Goal: Check status: Check status

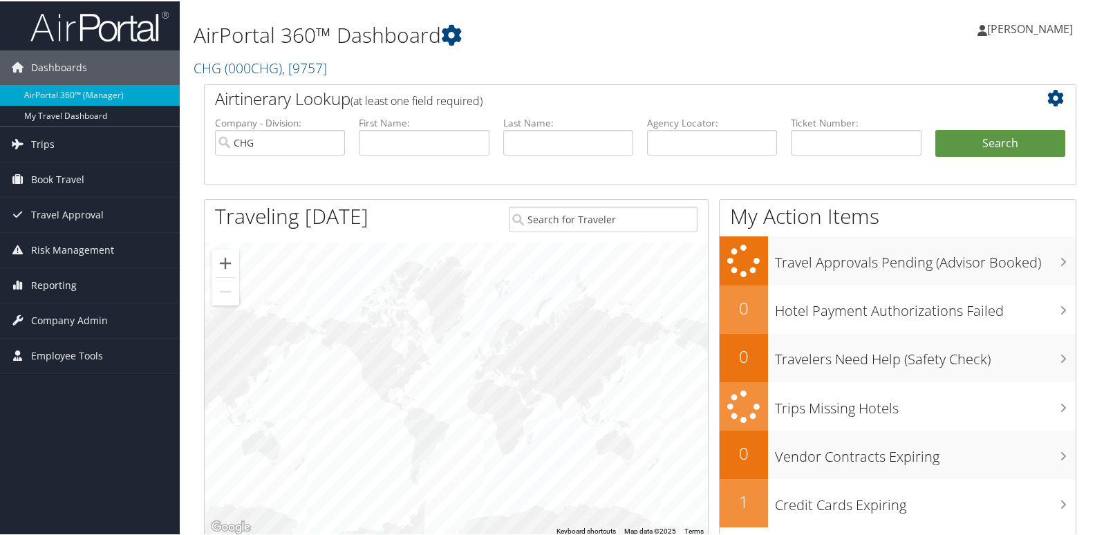
click at [845, 66] on div "AirPortal 360™ Dashboard CHG ( 000CHG ) , [ 9757 ] CHG CompHealth Weatherby CHG…" at bounding box center [640, 41] width 921 height 83
click at [751, 134] on input "text" at bounding box center [712, 142] width 130 height 26
paste input "EJYZHC"
type input "EJYZHC"
click at [1037, 135] on button "Search" at bounding box center [1000, 143] width 130 height 28
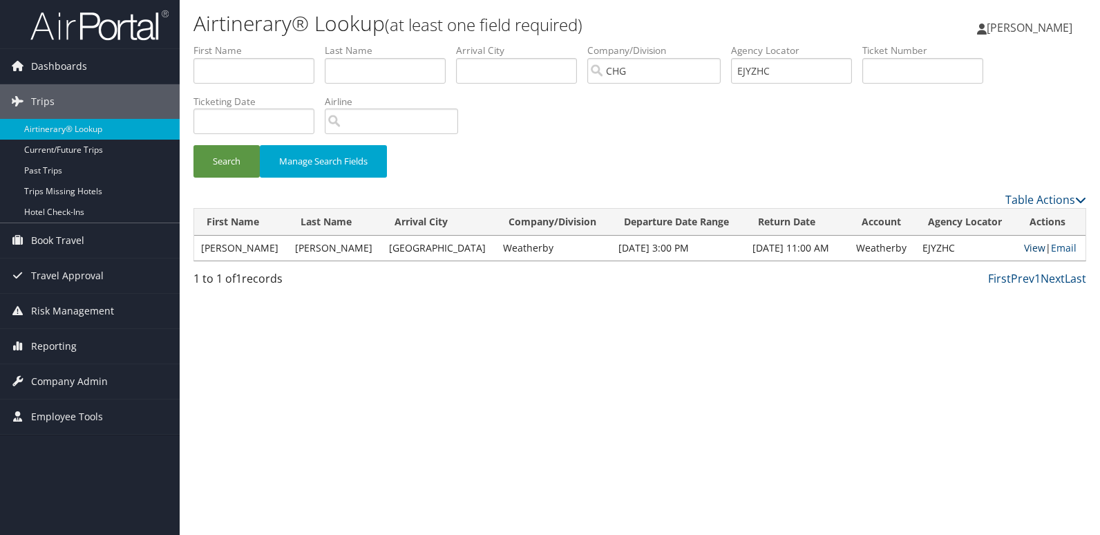
click at [1034, 249] on link "View" at bounding box center [1034, 247] width 21 height 13
drag, startPoint x: 726, startPoint y: 117, endPoint x: 726, endPoint y: 124, distance: 6.9
click at [726, 117] on div "Search Manage Search Fields" at bounding box center [640, 118] width 914 height 148
click at [1024, 247] on link "View" at bounding box center [1034, 247] width 21 height 13
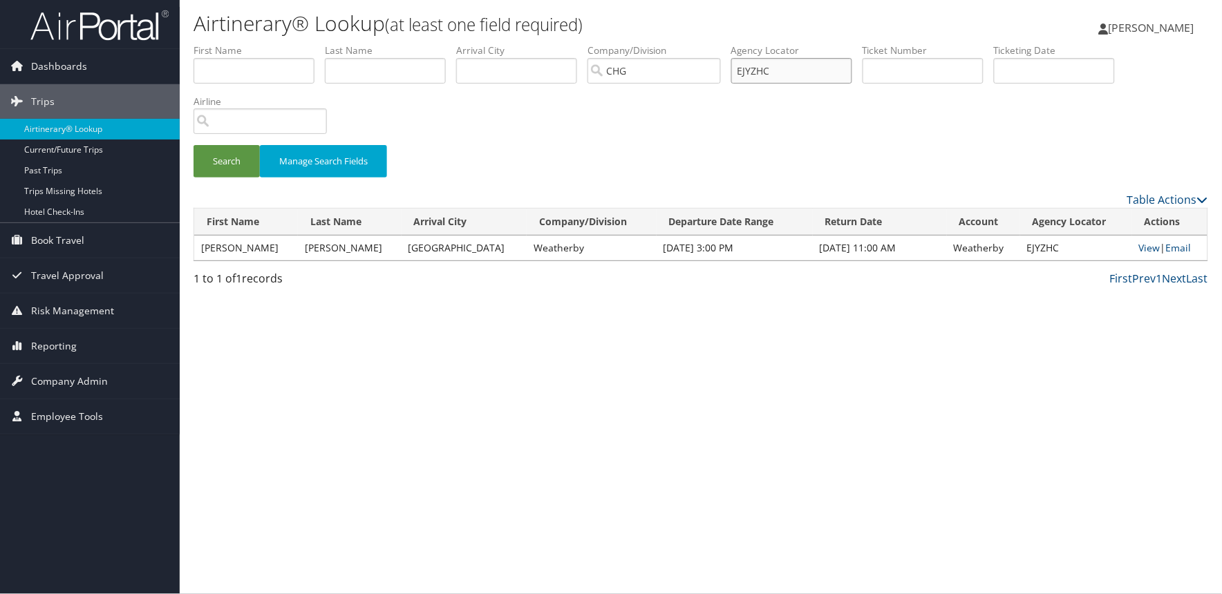
click at [840, 65] on input "EJYZHC" at bounding box center [791, 71] width 121 height 26
paste input "OIPMSG"
click at [224, 157] on button "Search" at bounding box center [227, 161] width 66 height 32
click at [1100, 249] on link "View" at bounding box center [1149, 247] width 21 height 13
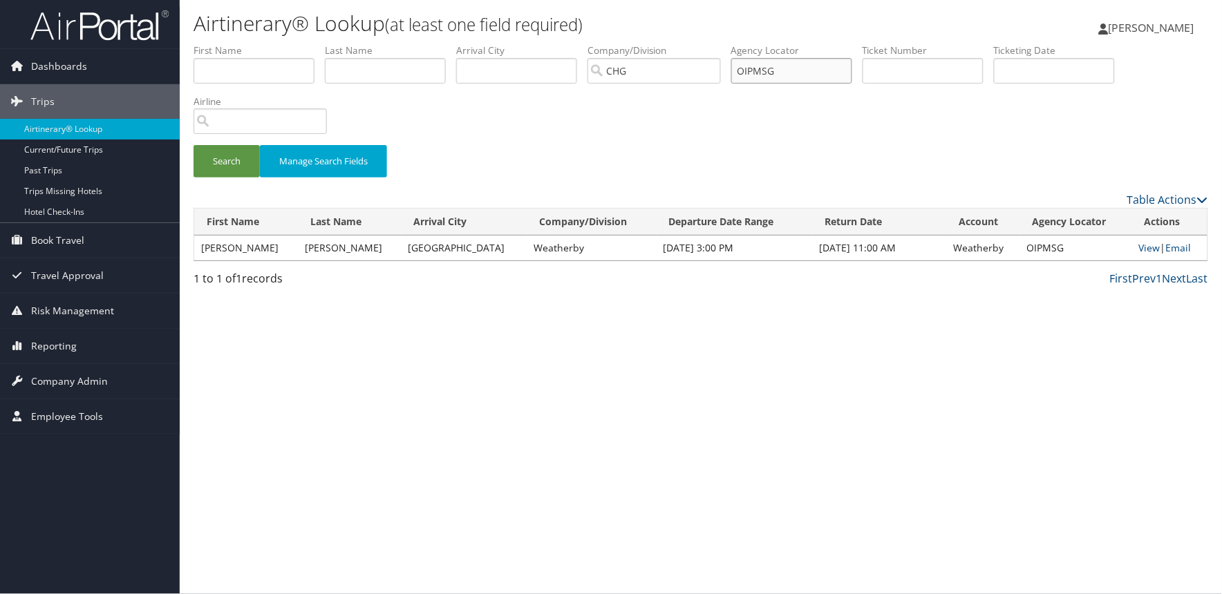
click at [832, 71] on input "OIPMSG" at bounding box center [791, 71] width 121 height 26
click at [790, 71] on input "OIPMSG" at bounding box center [791, 71] width 121 height 26
paste input "JGNUOW"
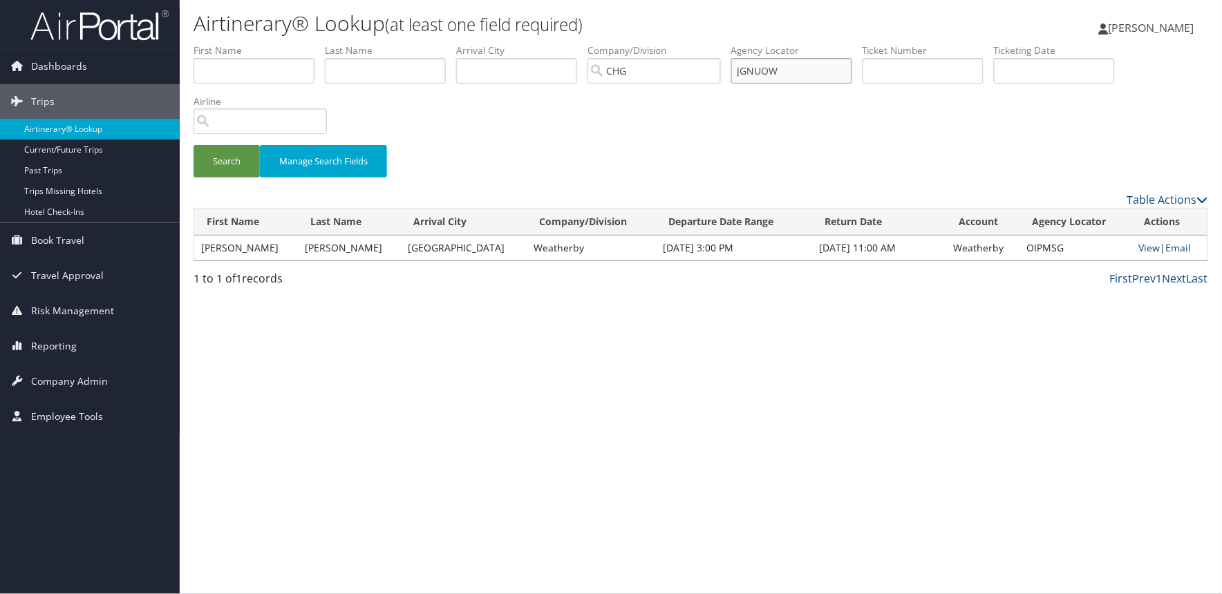
click at [194, 145] on button "Search" at bounding box center [227, 161] width 66 height 32
click at [1100, 246] on link "View" at bounding box center [1148, 247] width 21 height 13
click at [852, 75] on input "JGNUOW" at bounding box center [791, 71] width 121 height 26
paste input "WHYWPA"
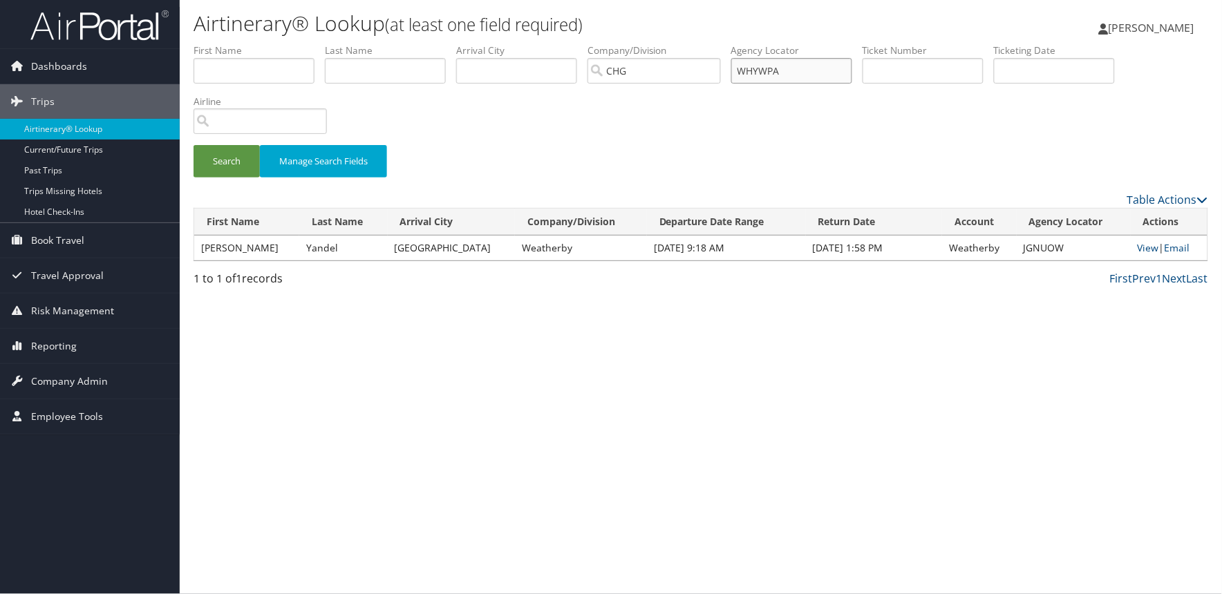
click at [194, 145] on button "Search" at bounding box center [227, 161] width 66 height 32
click at [1100, 247] on link "View" at bounding box center [1149, 247] width 21 height 13
click at [793, 75] on input "WHYWPA" at bounding box center [791, 71] width 121 height 26
paste input "AWNIZN"
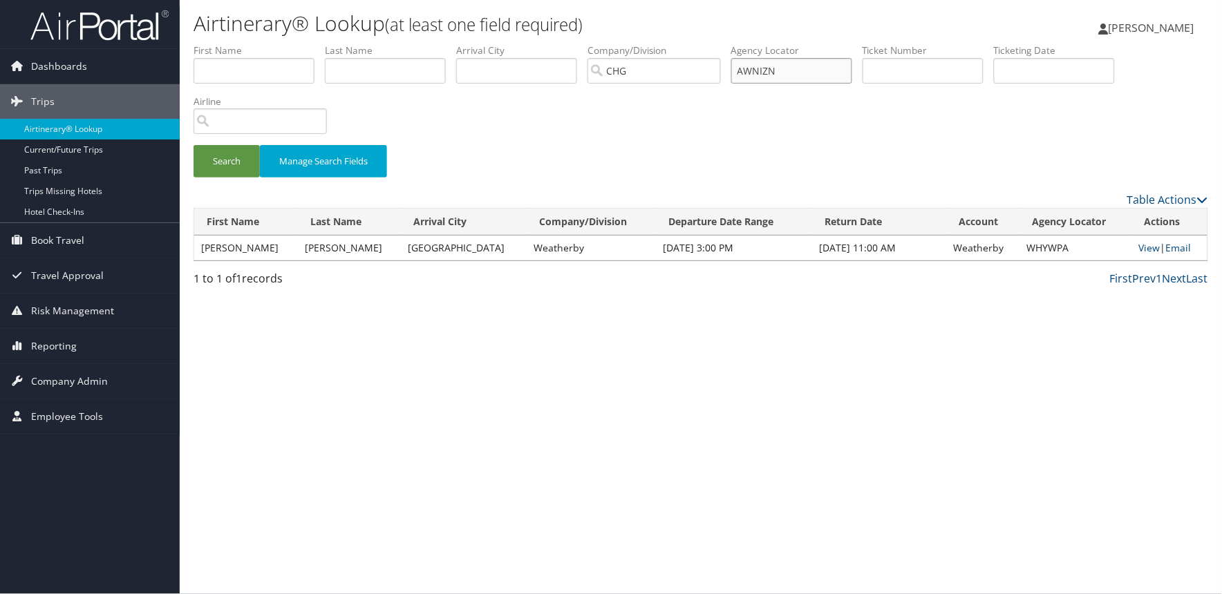
click at [194, 145] on button "Search" at bounding box center [227, 161] width 66 height 32
click at [1100, 249] on link "View" at bounding box center [1149, 247] width 21 height 13
click at [786, 61] on input "AWNIZN" at bounding box center [791, 71] width 121 height 26
click at [788, 62] on input "AWNIZN" at bounding box center [791, 71] width 121 height 26
paste input "WZYVGY"
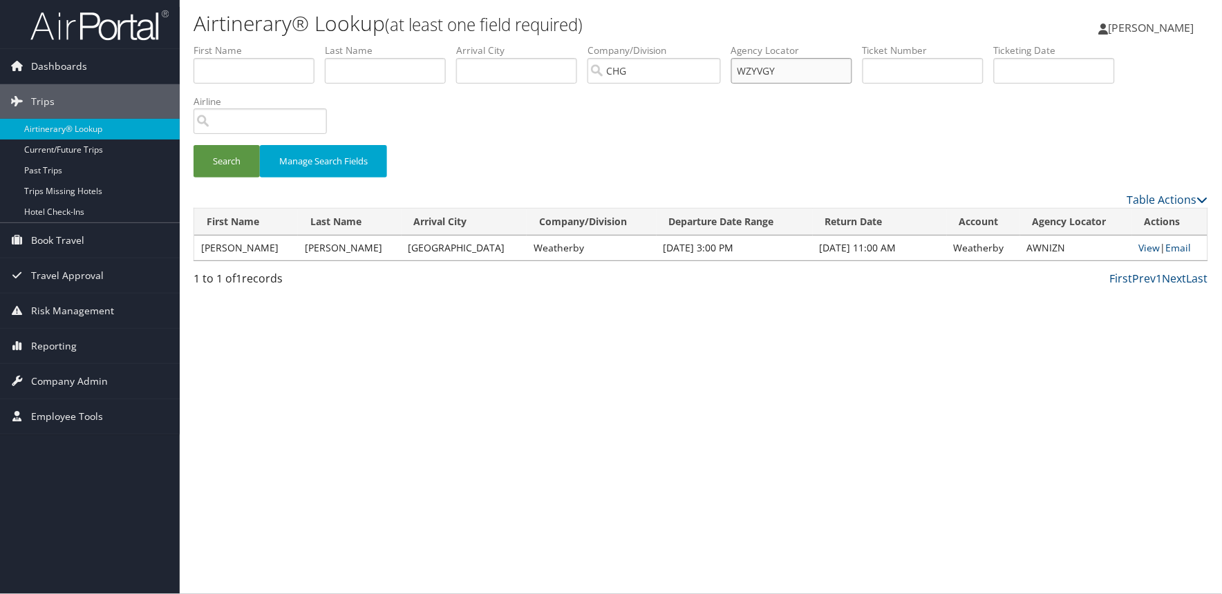
click at [194, 145] on button "Search" at bounding box center [227, 161] width 66 height 32
click at [1100, 247] on link "View" at bounding box center [1146, 247] width 21 height 13
click at [820, 64] on input "WZYVGY" at bounding box center [791, 71] width 121 height 26
paste input "GIHBDR"
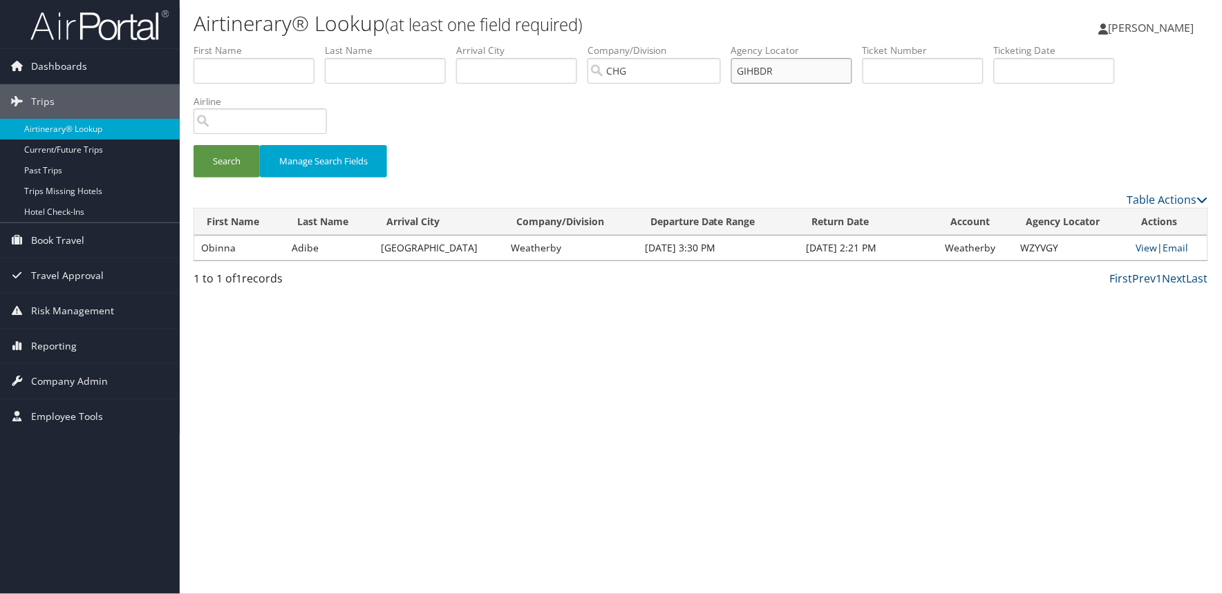
click at [194, 145] on button "Search" at bounding box center [227, 161] width 66 height 32
click at [1100, 244] on link "View" at bounding box center [1149, 247] width 21 height 13
click at [833, 75] on input "GIHBDR" at bounding box center [791, 71] width 121 height 26
paste input "QFJKSG"
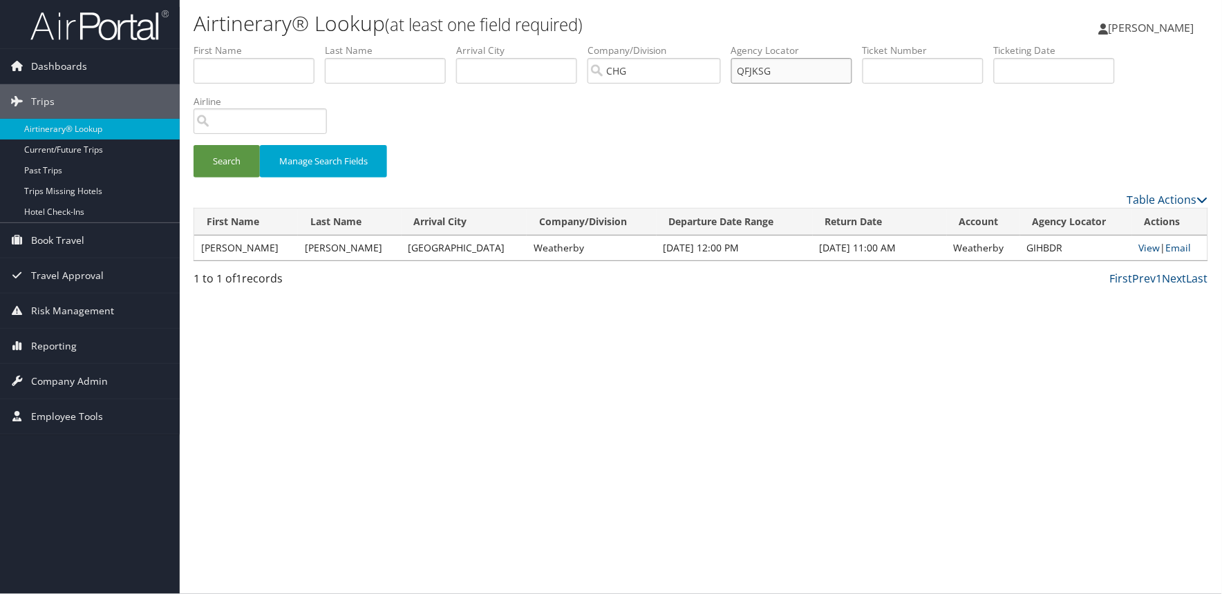
click at [194, 145] on button "Search" at bounding box center [227, 161] width 66 height 32
click at [1100, 249] on link "View" at bounding box center [1146, 247] width 21 height 13
click at [827, 66] on input "QFJKSG" at bounding box center [791, 71] width 121 height 26
click at [828, 66] on input "QFJKSG" at bounding box center [791, 71] width 121 height 26
paste input "JOVRZK"
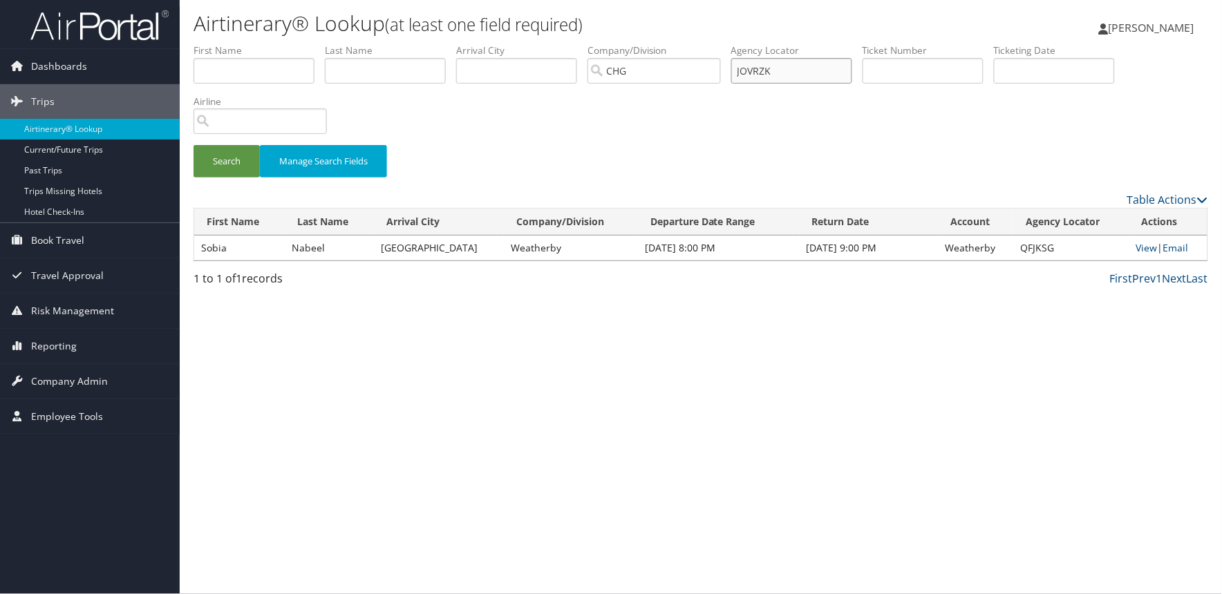
click at [194, 145] on button "Search" at bounding box center [227, 161] width 66 height 32
click at [1100, 247] on link "View" at bounding box center [1149, 247] width 21 height 13
click at [821, 79] on input "JOVRZK" at bounding box center [791, 71] width 121 height 26
click at [820, 77] on input "JOVRZK" at bounding box center [791, 71] width 121 height 26
paste input "WNBJMF"
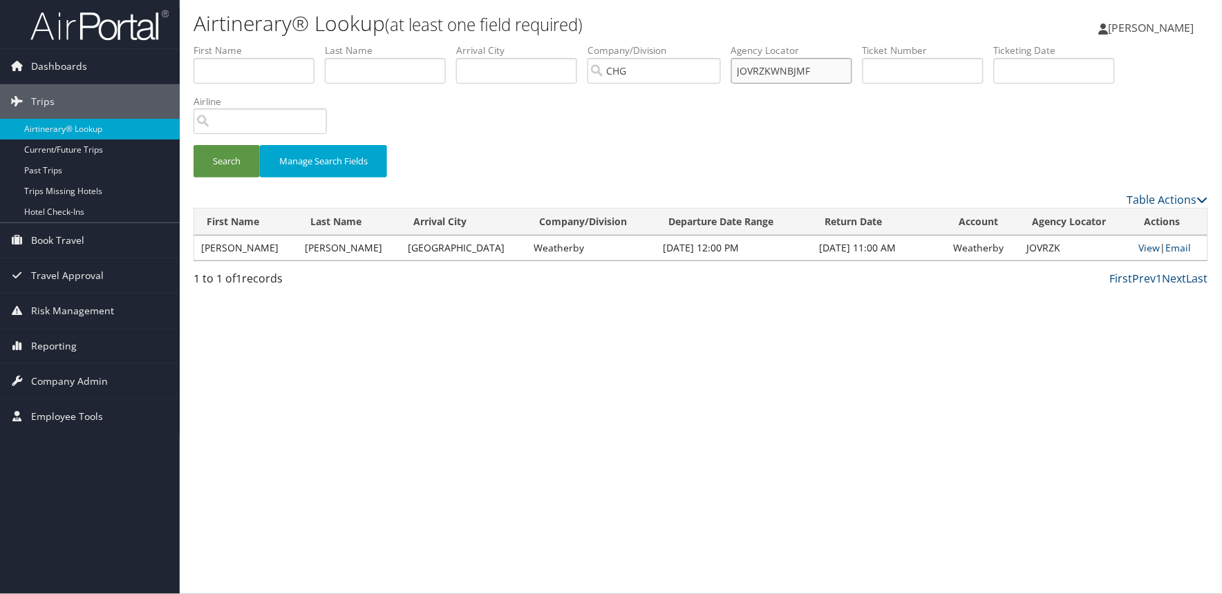
click at [820, 77] on input "JOVRZKWNBJMF" at bounding box center [791, 71] width 121 height 26
paste input "text"
click at [194, 145] on button "Search" at bounding box center [227, 161] width 66 height 32
click at [1100, 246] on link "View" at bounding box center [1146, 247] width 21 height 13
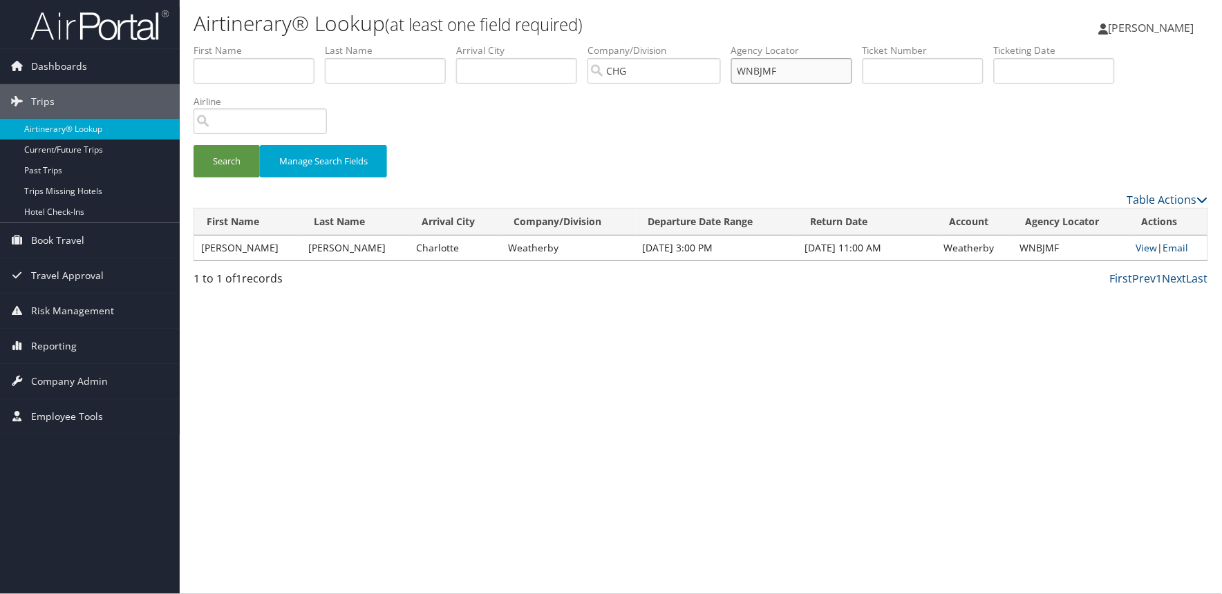
click at [824, 75] on input "WNBJMF" at bounding box center [791, 71] width 121 height 26
paste input "KLTKXP1"
click at [194, 145] on button "Search" at bounding box center [227, 161] width 66 height 32
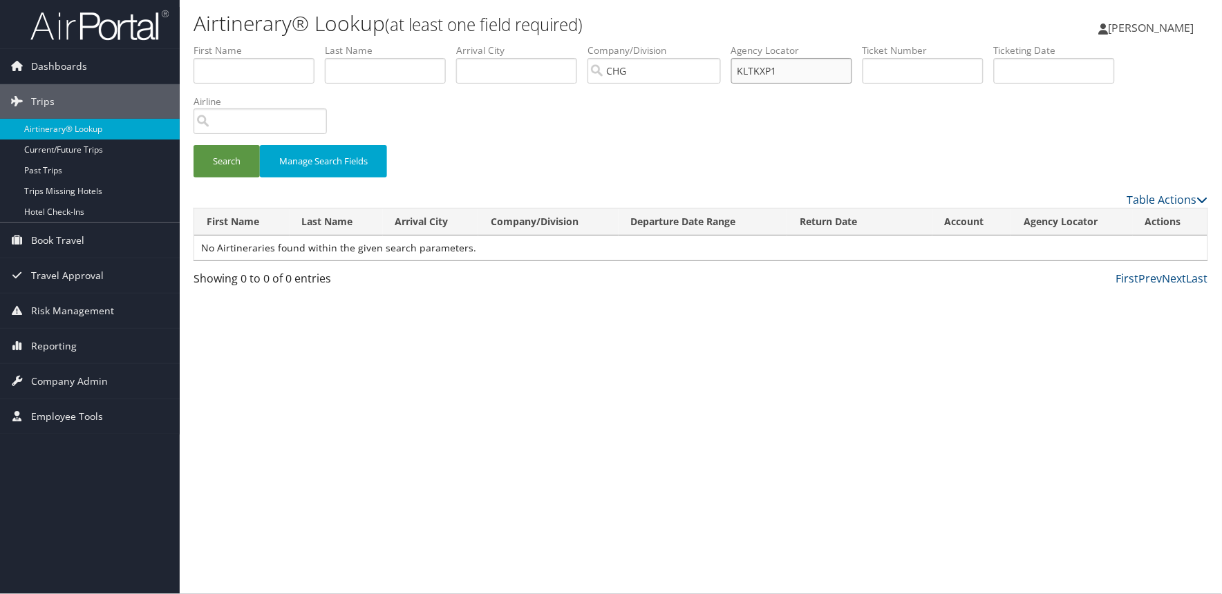
click at [814, 72] on input "KLTKXP1" at bounding box center [791, 71] width 121 height 26
click at [194, 145] on button "Search" at bounding box center [227, 161] width 66 height 32
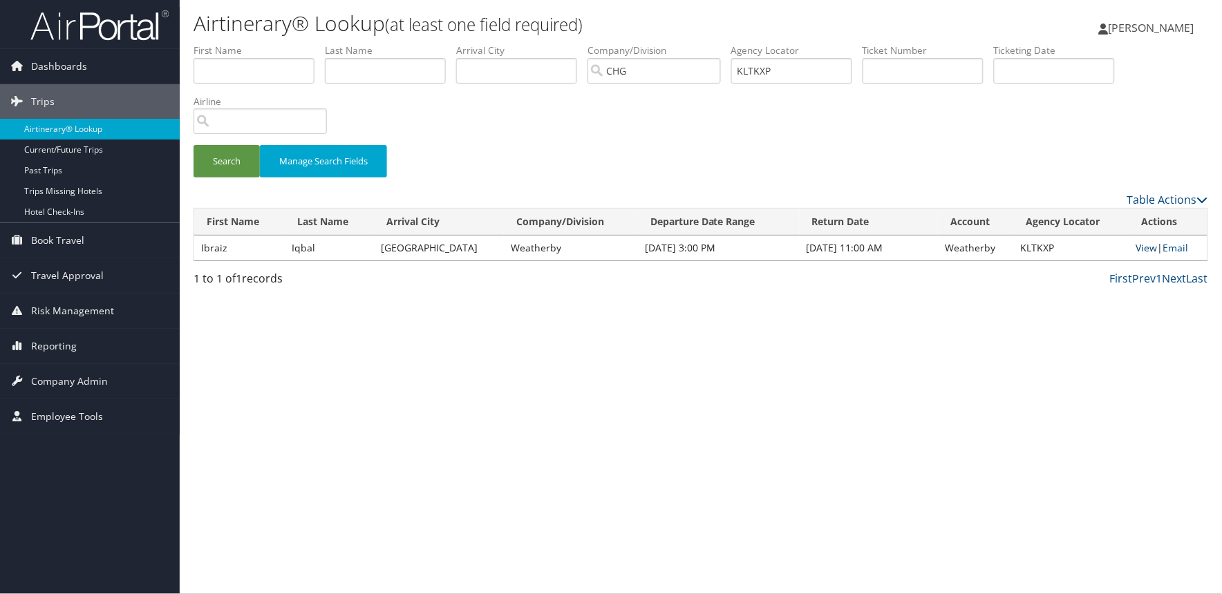
click at [1100, 249] on link "View" at bounding box center [1146, 247] width 21 height 13
click at [932, 70] on input "text" at bounding box center [923, 71] width 121 height 26
click at [852, 74] on input "KLTKXP" at bounding box center [791, 71] width 121 height 26
paste input "YVLQEK"
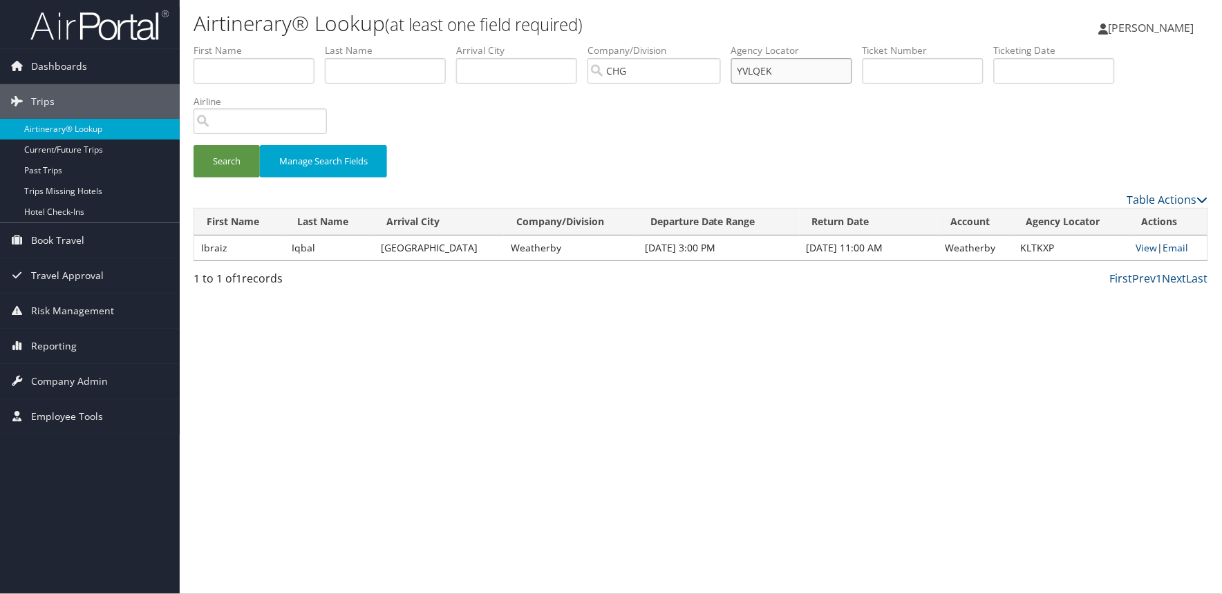
click at [194, 145] on button "Search" at bounding box center [227, 161] width 66 height 32
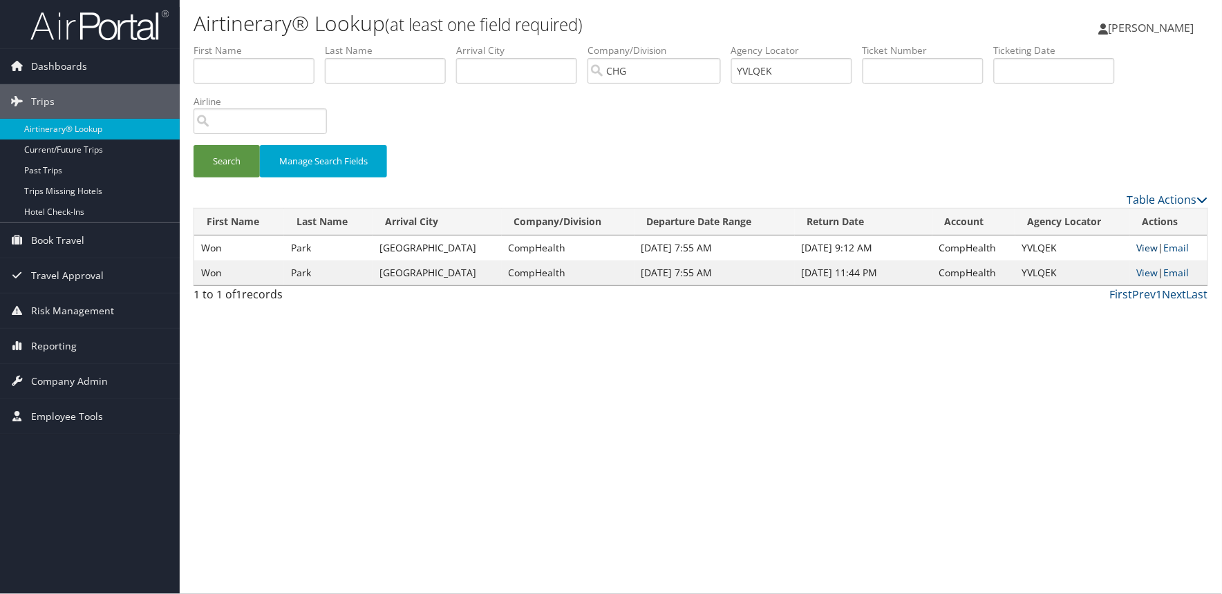
click at [1100, 249] on link "View" at bounding box center [1147, 247] width 21 height 13
click at [840, 75] on input "YVLQEK" at bounding box center [791, 71] width 121 height 26
paste input "HMXCSS"
click at [194, 145] on button "Search" at bounding box center [227, 161] width 66 height 32
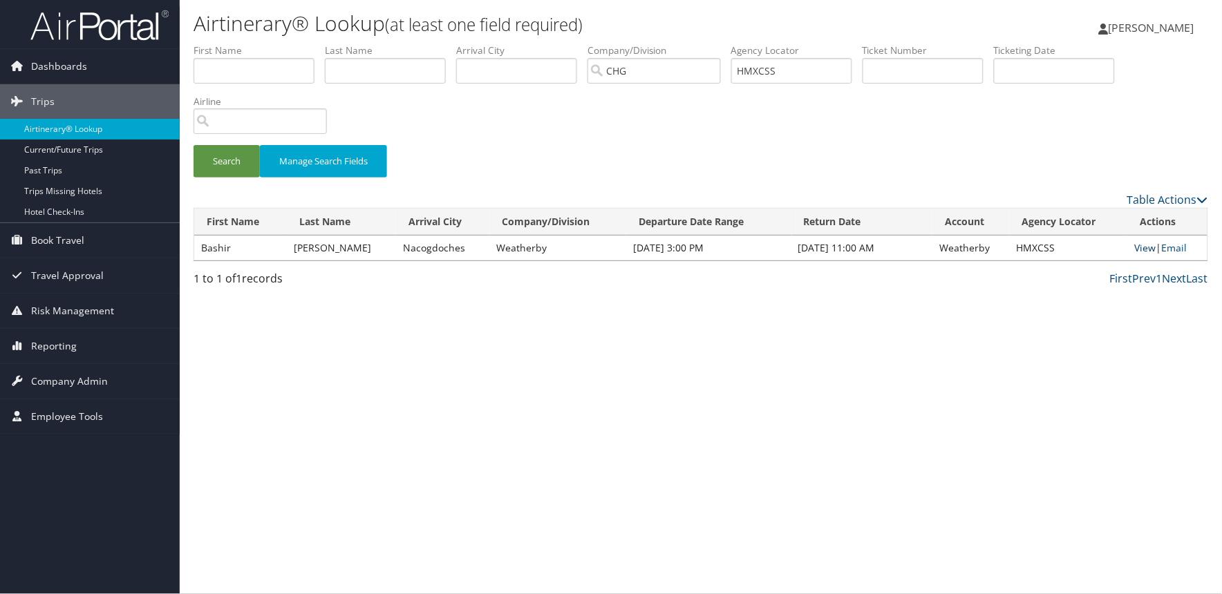
click at [1100, 247] on link "View" at bounding box center [1145, 247] width 21 height 13
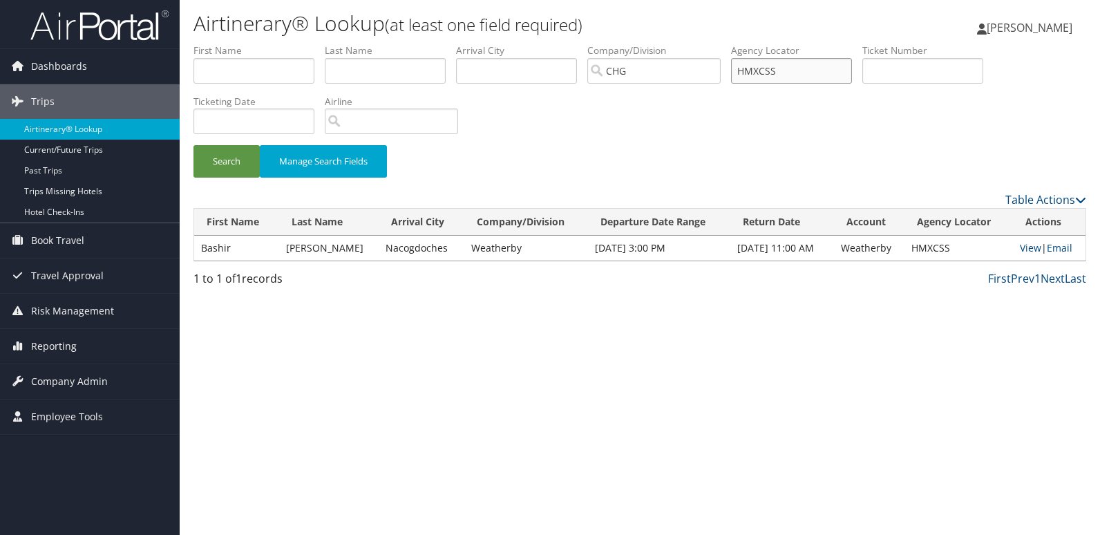
click at [780, 67] on input "HMXCSS" at bounding box center [791, 71] width 121 height 26
paste input "KLTKXP"
click at [194, 145] on button "Search" at bounding box center [227, 161] width 66 height 32
click at [805, 81] on input "KLTKXP" at bounding box center [791, 71] width 121 height 26
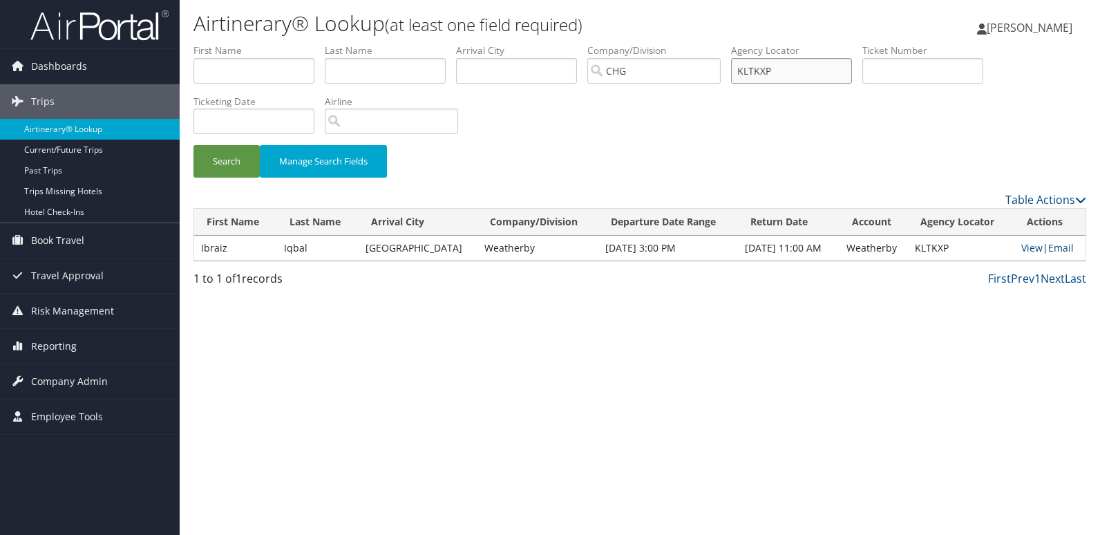
click at [804, 81] on input "KLTKXP" at bounding box center [791, 71] width 121 height 26
paste input "JBUUMK"
click at [194, 145] on button "Search" at bounding box center [227, 161] width 66 height 32
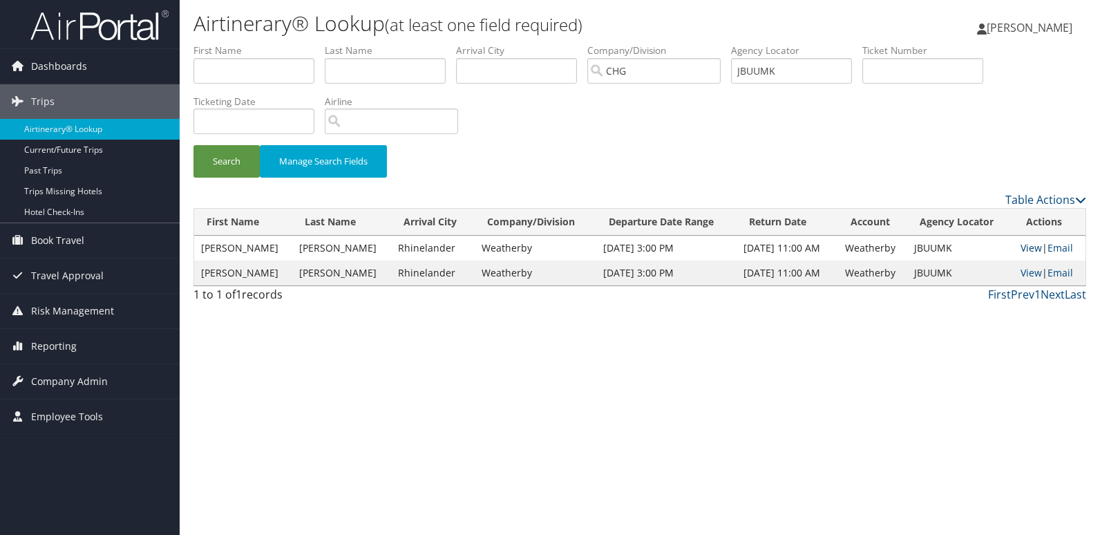
click at [1028, 252] on link "View" at bounding box center [1031, 247] width 21 height 13
click at [799, 69] on input "JBUUMK" at bounding box center [791, 71] width 121 height 26
paste input "AFZQEX"
click at [194, 145] on button "Search" at bounding box center [227, 161] width 66 height 32
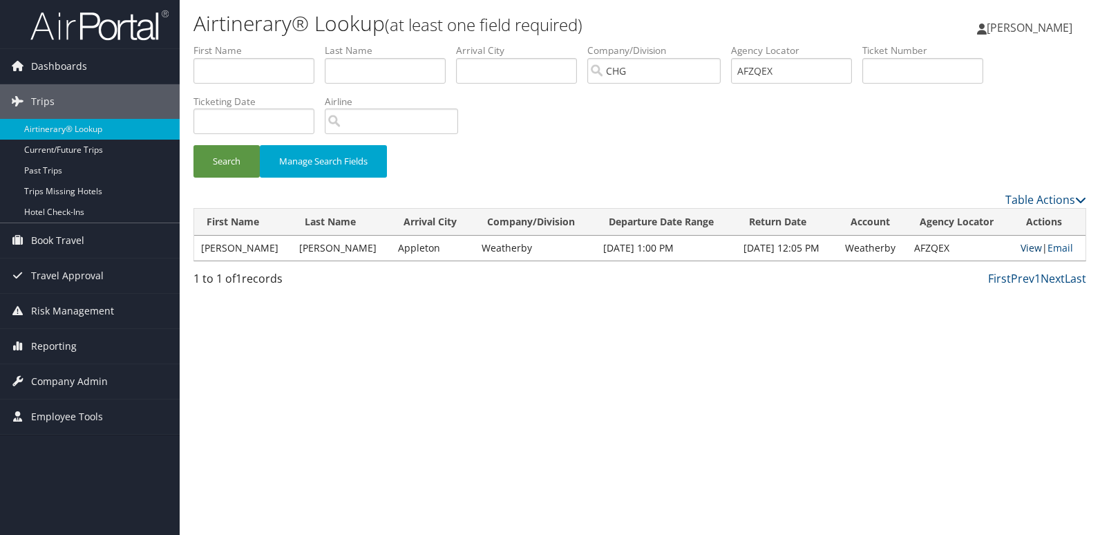
click at [1022, 252] on link "View" at bounding box center [1031, 247] width 21 height 13
click at [817, 68] on input "AFZQEX" at bounding box center [791, 71] width 121 height 26
paste input "LZXGVB"
click at [194, 145] on button "Search" at bounding box center [227, 161] width 66 height 32
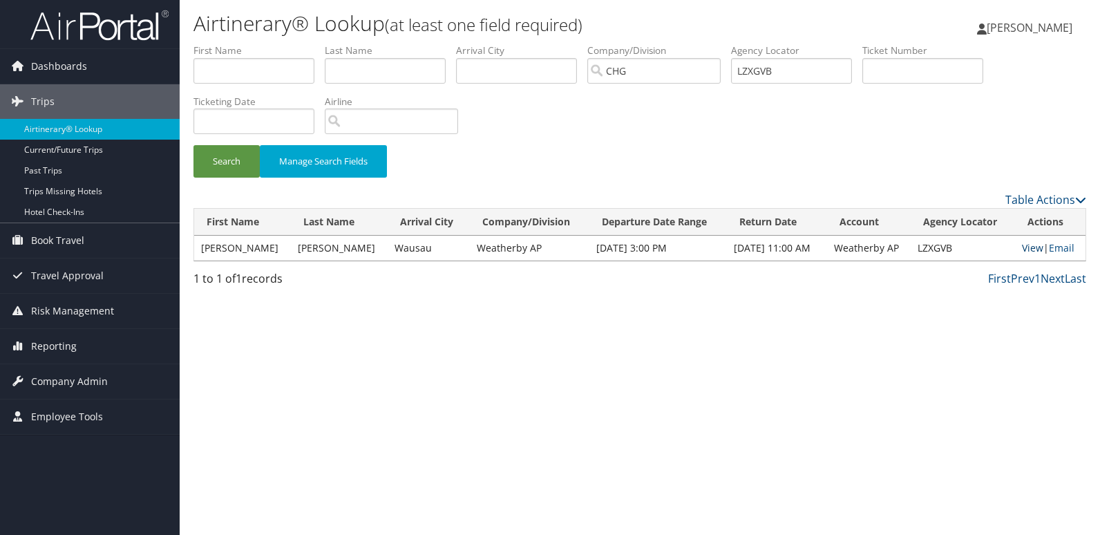
click at [1034, 245] on link "View" at bounding box center [1032, 247] width 21 height 13
click at [812, 75] on input "LZXGVB" at bounding box center [791, 71] width 121 height 26
paste input "GIJWGD"
type input "GIJWGD"
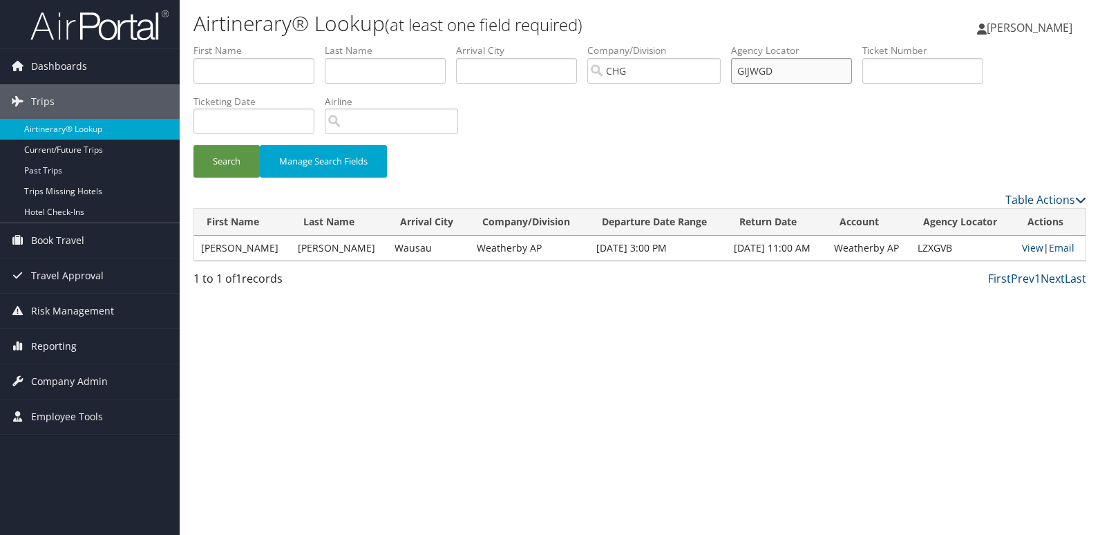
click at [194, 145] on button "Search" at bounding box center [227, 161] width 66 height 32
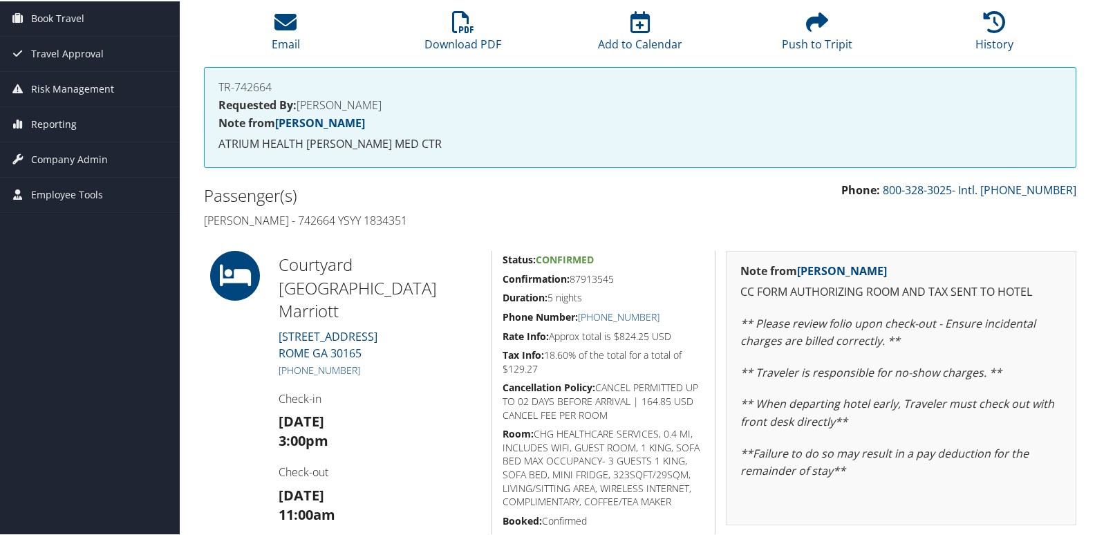
scroll to position [301, 0]
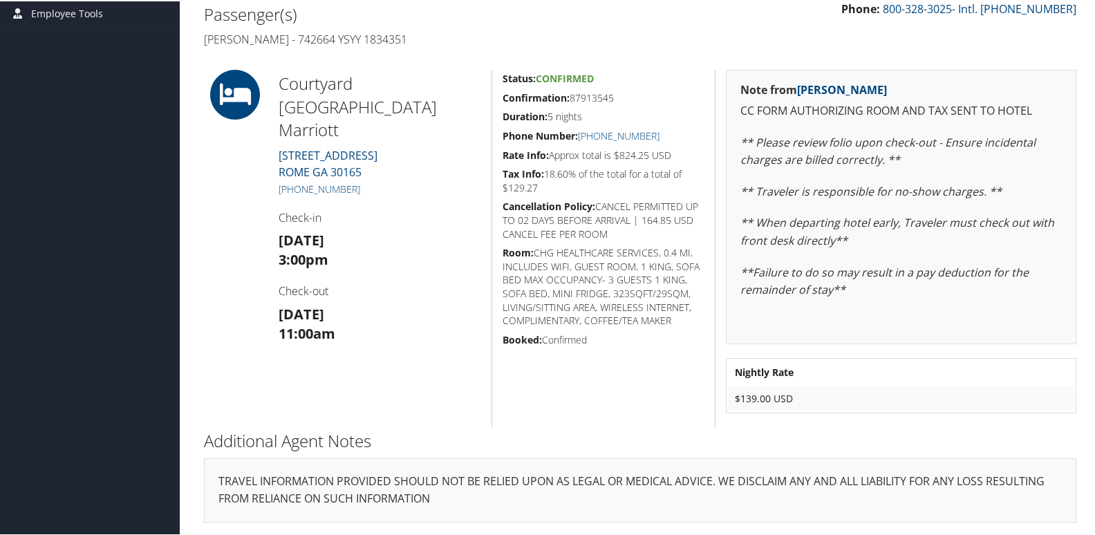
click at [587, 95] on h5 "Confirmation: 87913545" at bounding box center [603, 97] width 202 height 14
copy h5 "87913545"
drag, startPoint x: 364, startPoint y: 141, endPoint x: 290, endPoint y: 142, distance: 73.3
click at [290, 181] on h5 "+1 (706) 295-7006" at bounding box center [380, 188] width 202 height 14
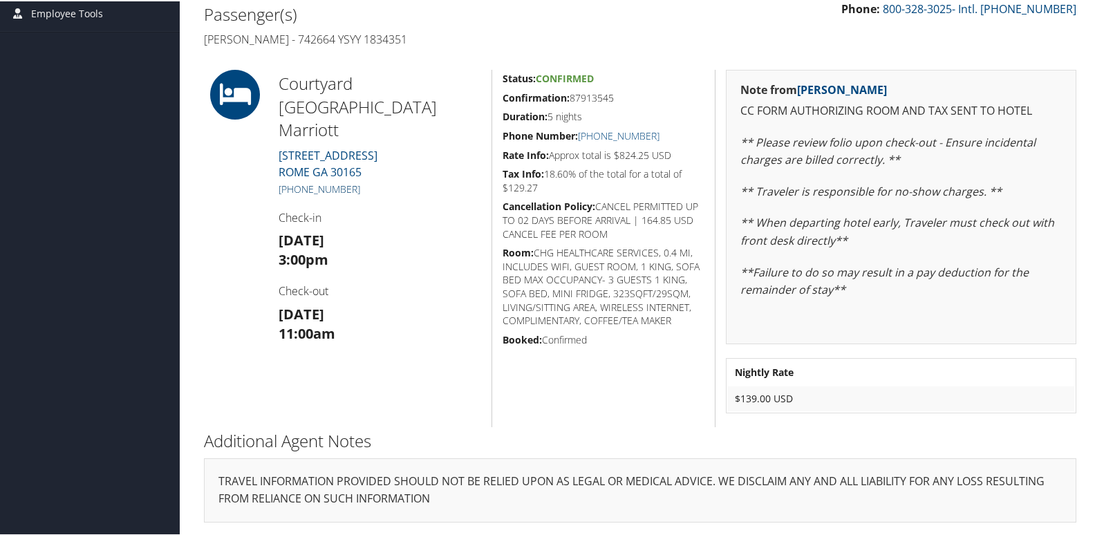
copy link "(706) 295-7006"
drag, startPoint x: 471, startPoint y: 88, endPoint x: 281, endPoint y: 89, distance: 190.1
click at [281, 89] on h2 "Courtyard Rome Marriott" at bounding box center [380, 105] width 202 height 70
copy h2 "Courtyard Rome Marriott"
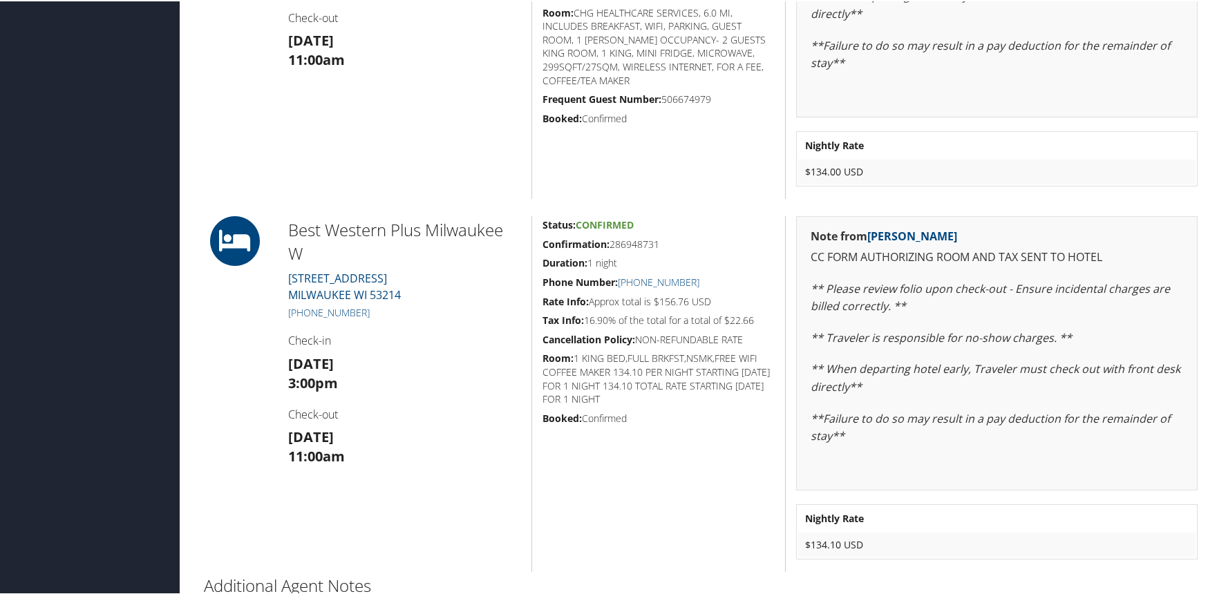
scroll to position [229, 0]
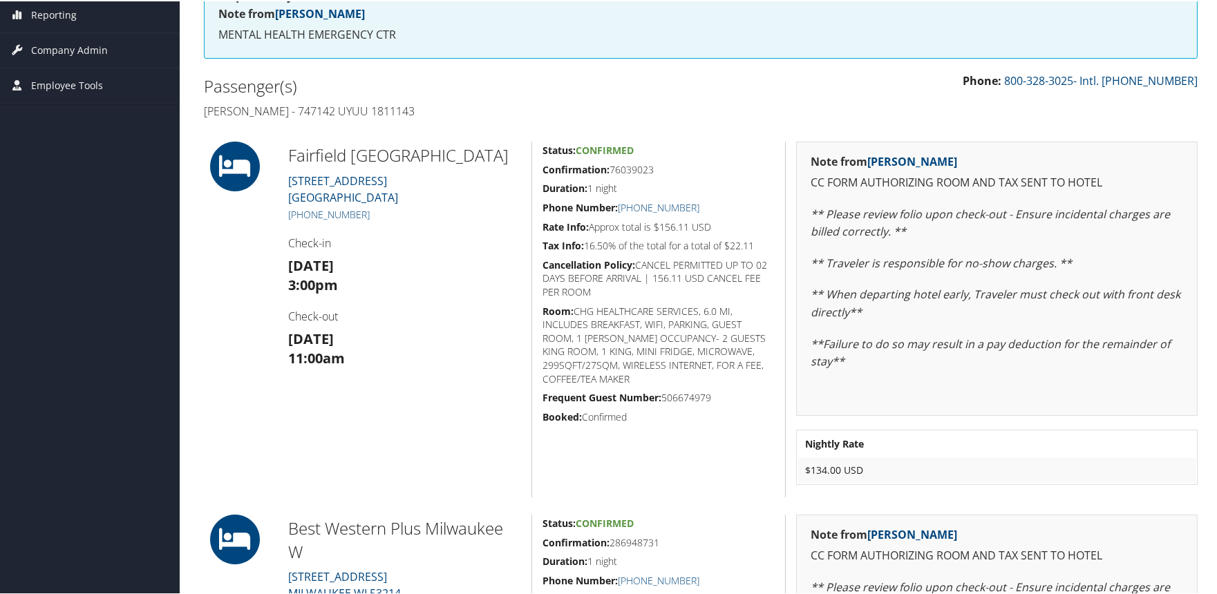
click at [643, 170] on h5 "Confirmation: 76039023" at bounding box center [659, 169] width 232 height 14
copy h5 "76039023"
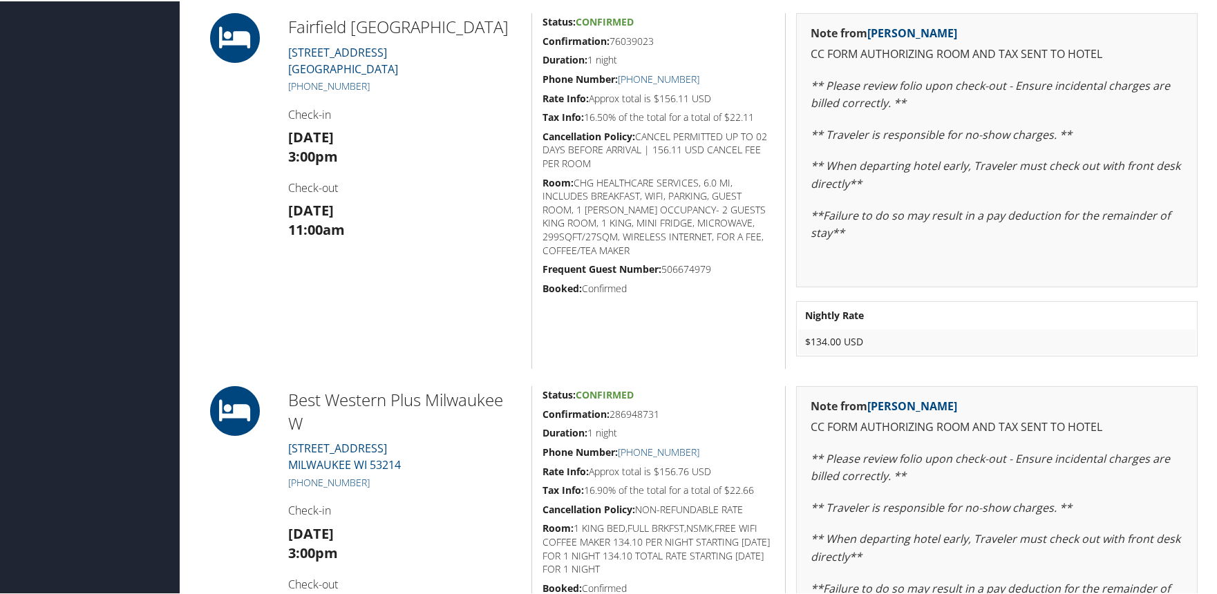
scroll to position [382, 0]
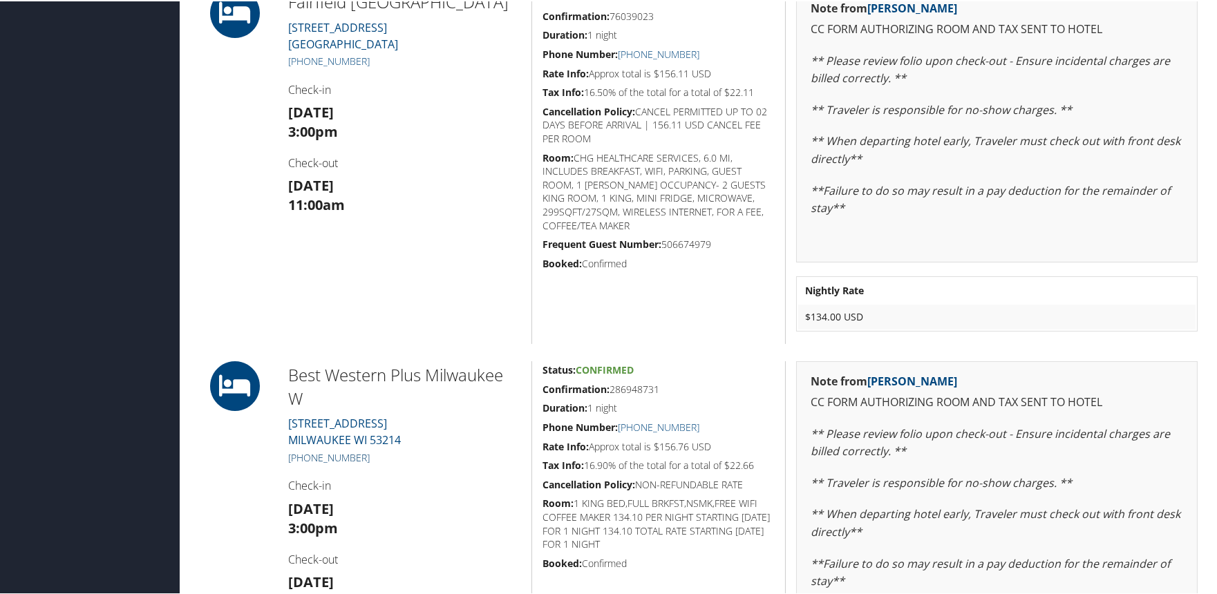
drag, startPoint x: 378, startPoint y: 456, endPoint x: 301, endPoint y: 450, distance: 77.0
click at [301, 450] on h5 "+1 (414) 671-6400" at bounding box center [404, 457] width 233 height 14
copy link "(414) 671-6400"
drag, startPoint x: 307, startPoint y: 397, endPoint x: 286, endPoint y: 372, distance: 32.4
click at [286, 372] on div "Best Western Plus Milwaukee W 5501 West National Avenue MILWAUKEE WI 53214 +1 (…" at bounding box center [405, 538] width 254 height 356
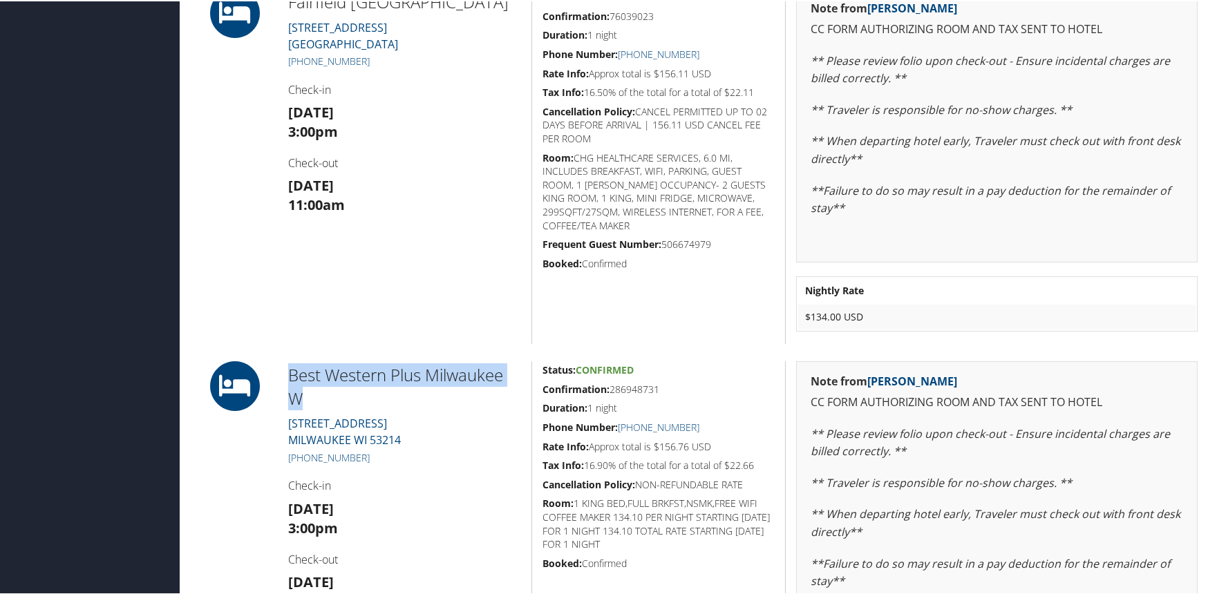
copy h2 "Best Western Plus Milwaukee W"
click at [641, 388] on h5 "Confirmation: 286948731" at bounding box center [659, 388] width 232 height 14
copy h5 "286948731"
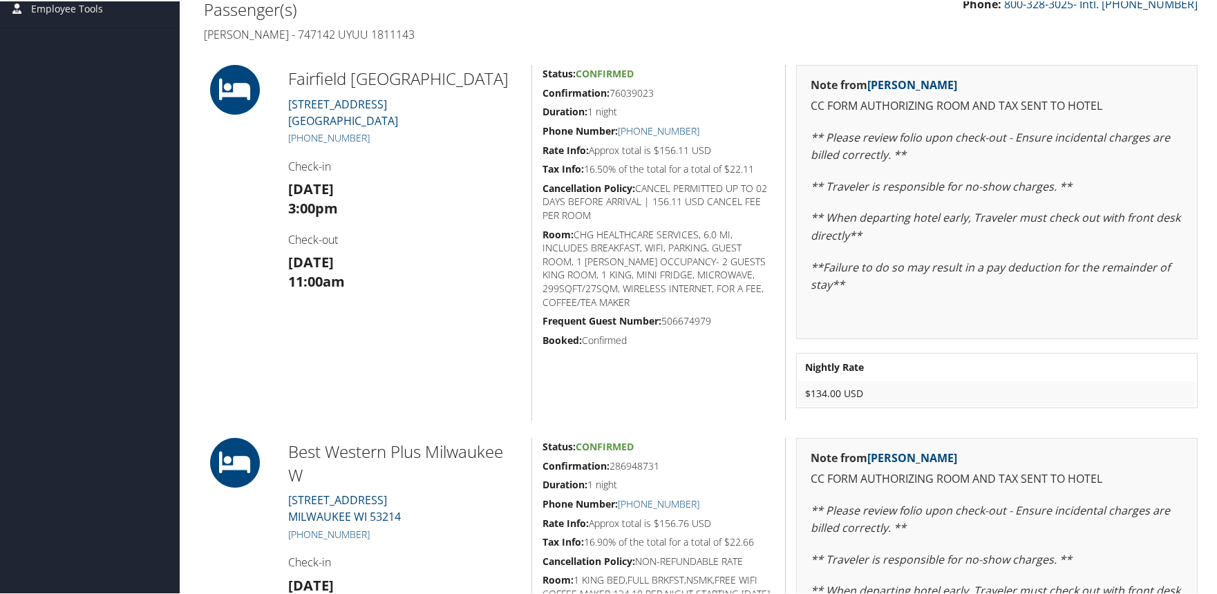
click at [636, 88] on h5 "Confirmation: 76039023" at bounding box center [659, 92] width 232 height 14
copy h5 "76039023"
drag, startPoint x: 375, startPoint y: 135, endPoint x: 302, endPoint y: 129, distance: 72.8
click at [302, 130] on h5 "+1 (414) 645-2800" at bounding box center [404, 137] width 233 height 14
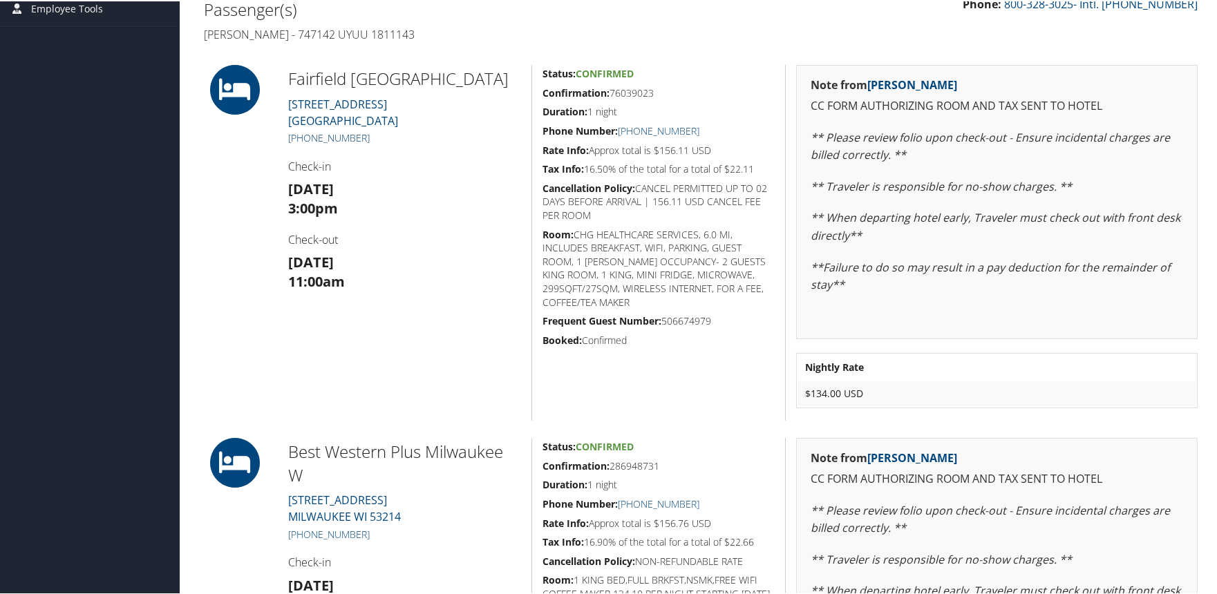
copy link "(414) 645-2800"
click at [379, 139] on h5 "+1 (414) 645-2800" at bounding box center [404, 137] width 233 height 14
copy link "(414) 645-2800"
drag, startPoint x: 375, startPoint y: 136, endPoint x: 302, endPoint y: 135, distance: 72.6
click at [302, 135] on h5 "+1 (414) 645-2800" at bounding box center [404, 137] width 233 height 14
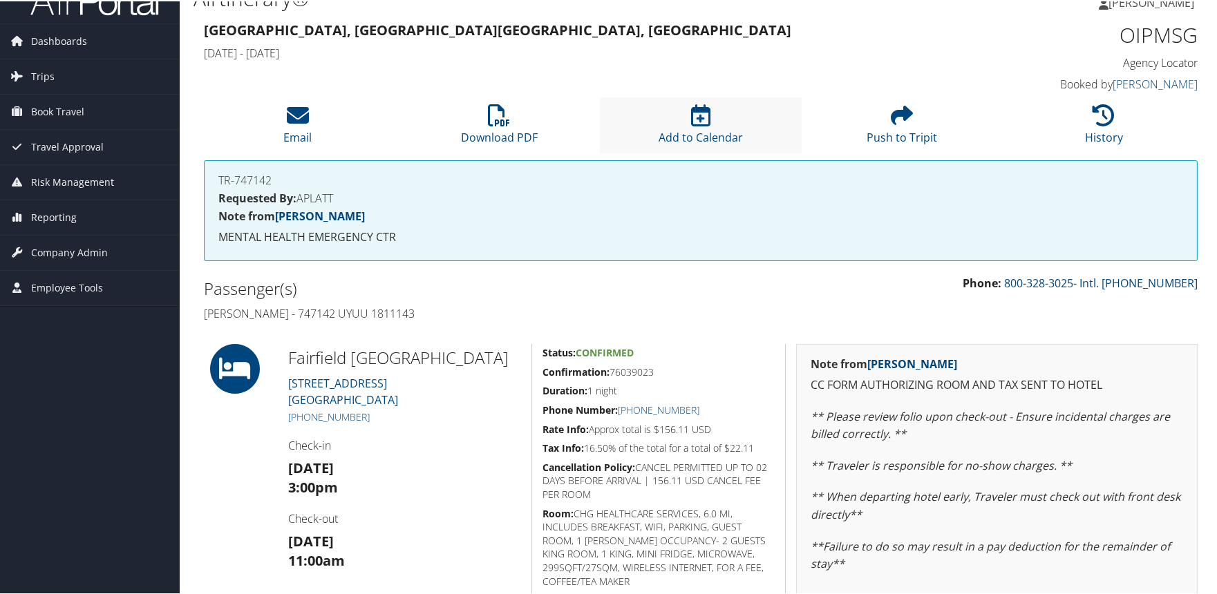
scroll to position [0, 0]
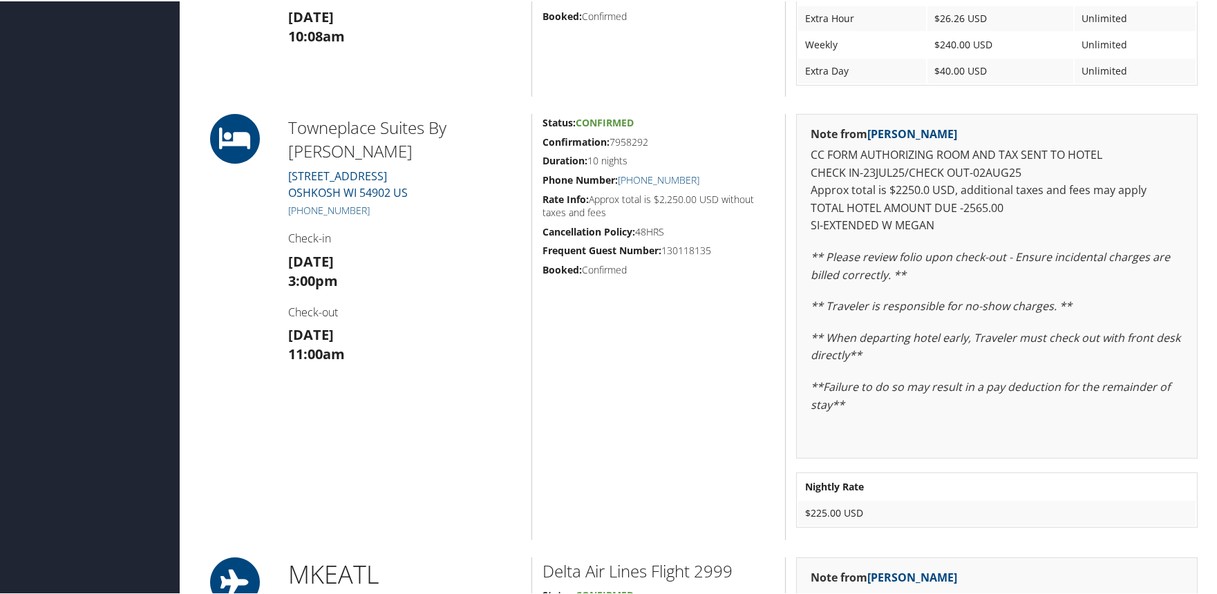
scroll to position [998, 0]
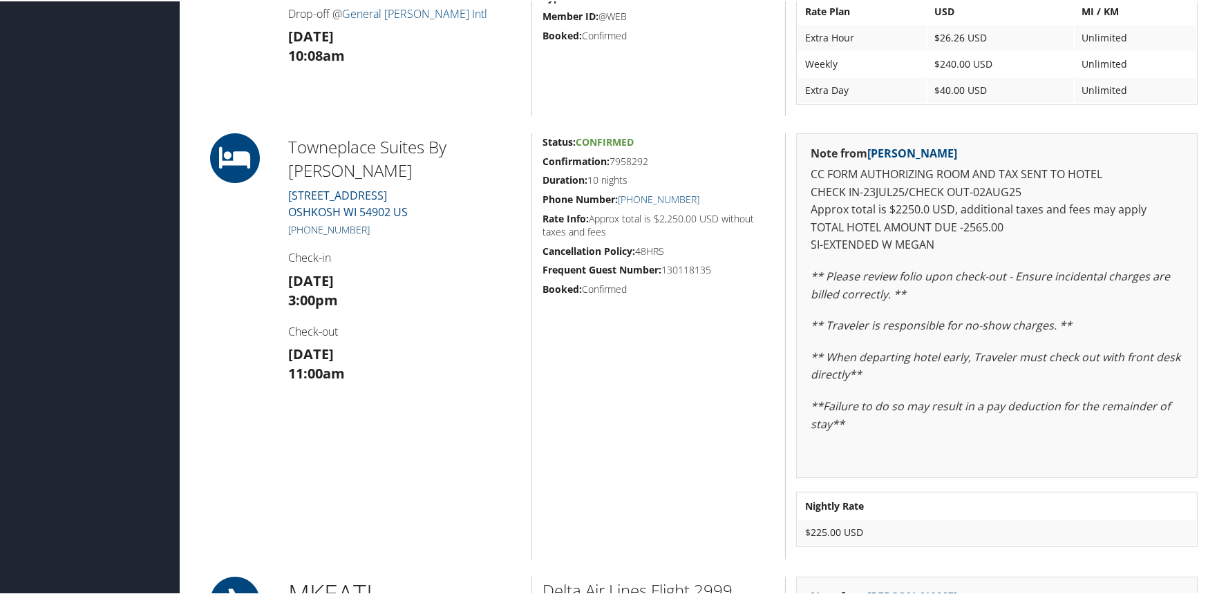
drag, startPoint x: 374, startPoint y: 228, endPoint x: 302, endPoint y: 225, distance: 72.0
click at [302, 225] on h5 "+1 (920) 891-8500" at bounding box center [404, 229] width 233 height 14
copy link "(920) 891-8500"
click at [637, 160] on h5 "Confirmation: 7958292" at bounding box center [659, 160] width 232 height 14
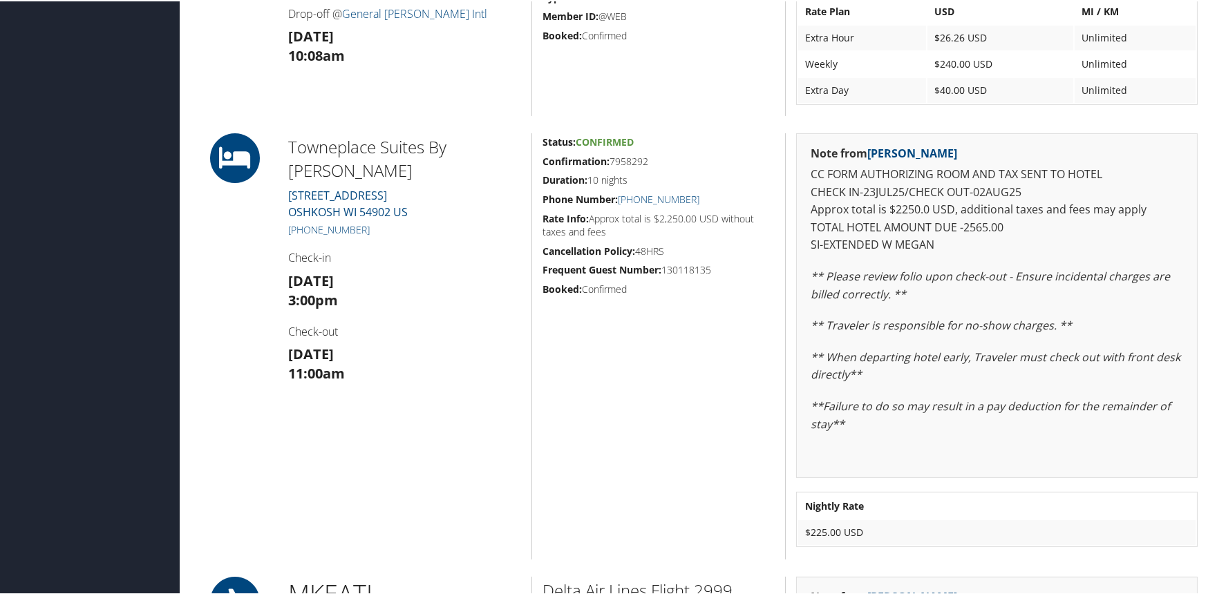
copy h5 "7958292"
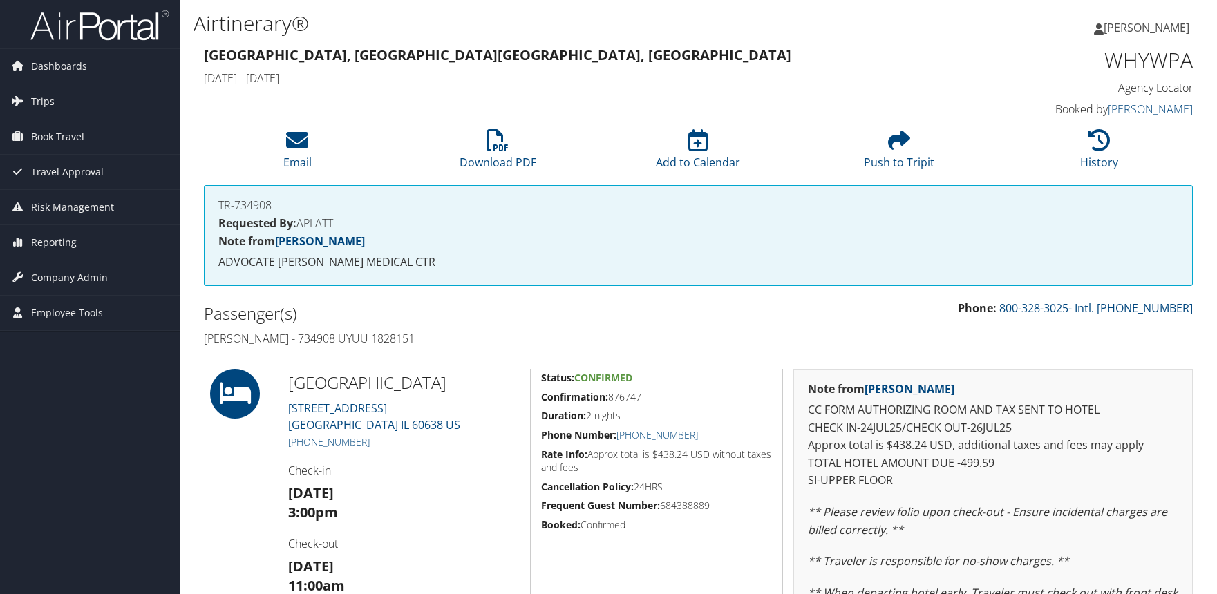
scroll to position [305, 0]
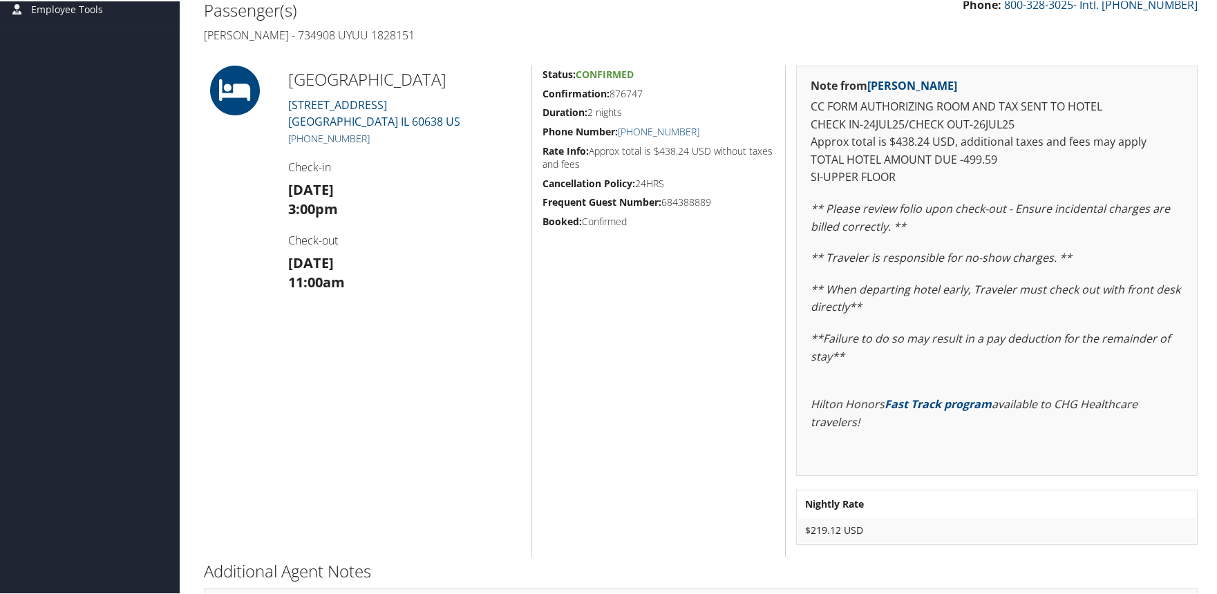
drag, startPoint x: 375, startPoint y: 176, endPoint x: 302, endPoint y: 176, distance: 73.3
click at [302, 144] on h5 "[PHONE_NUMBER]" at bounding box center [404, 138] width 233 height 14
copy link "[PHONE_NUMBER]"
click at [624, 93] on h5 "Confirmation: 876747" at bounding box center [659, 93] width 232 height 14
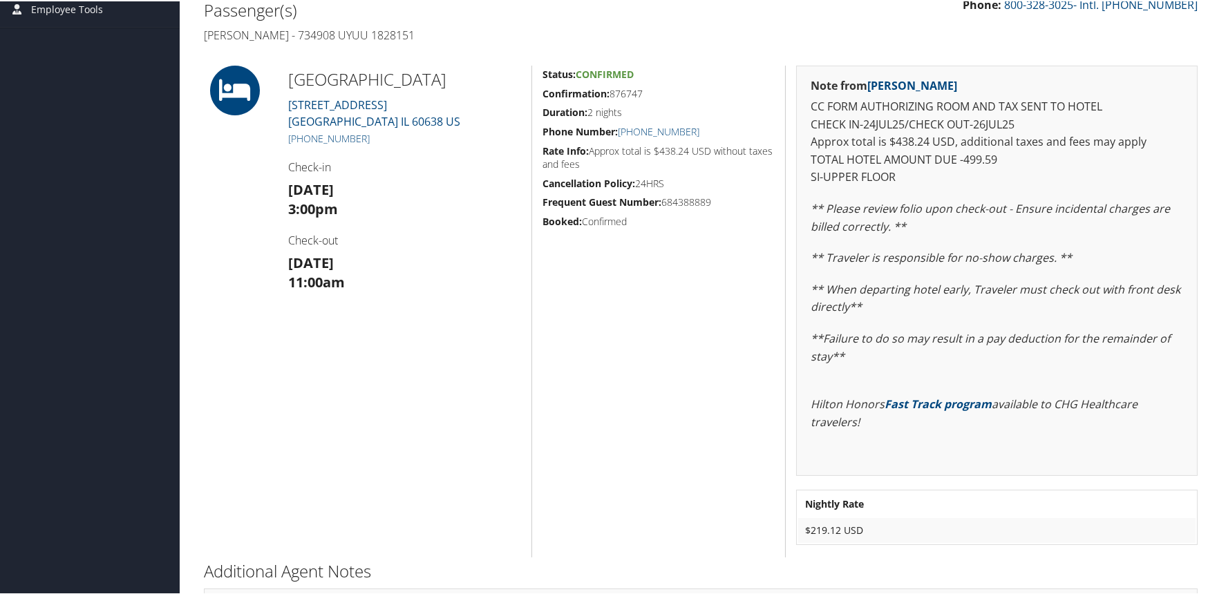
copy h5 "876747"
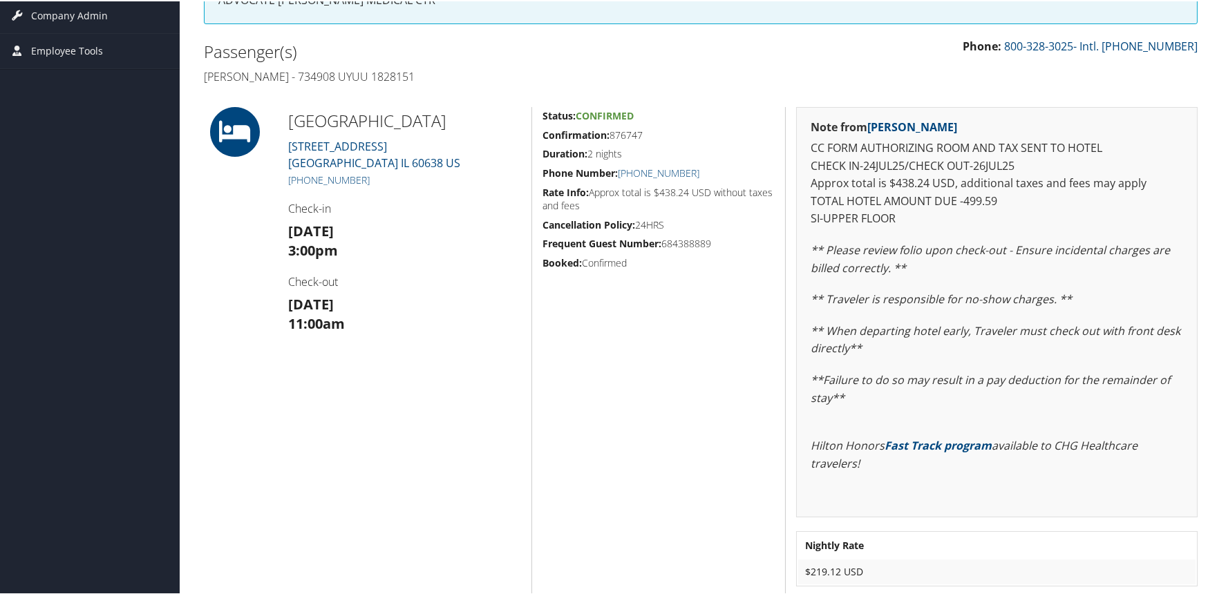
scroll to position [375, 0]
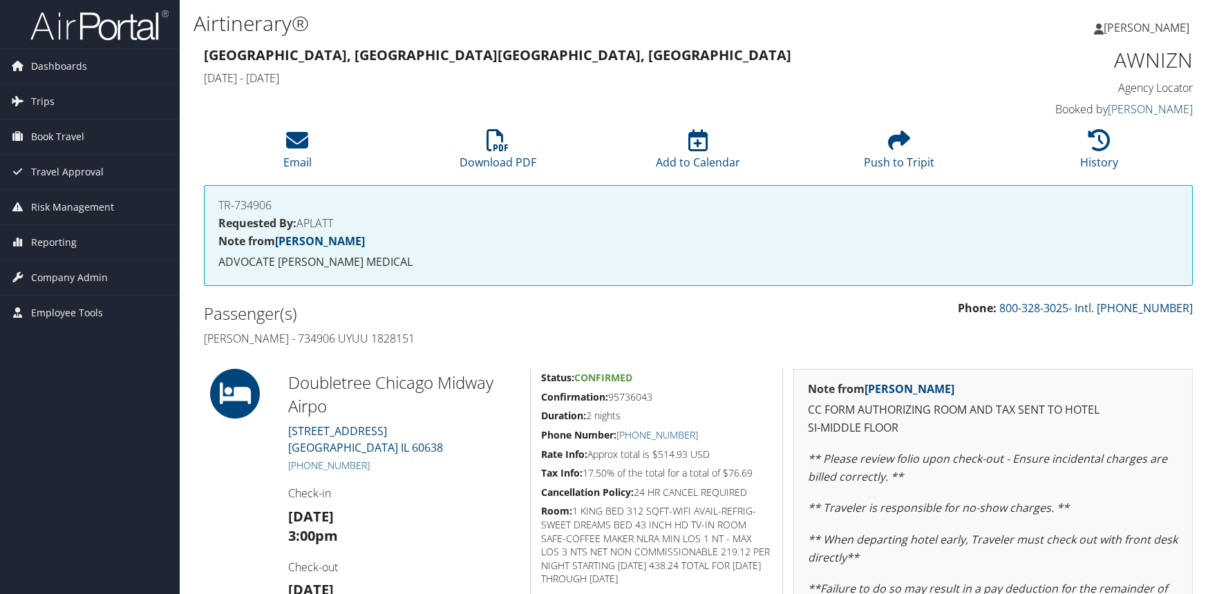
scroll to position [252, 0]
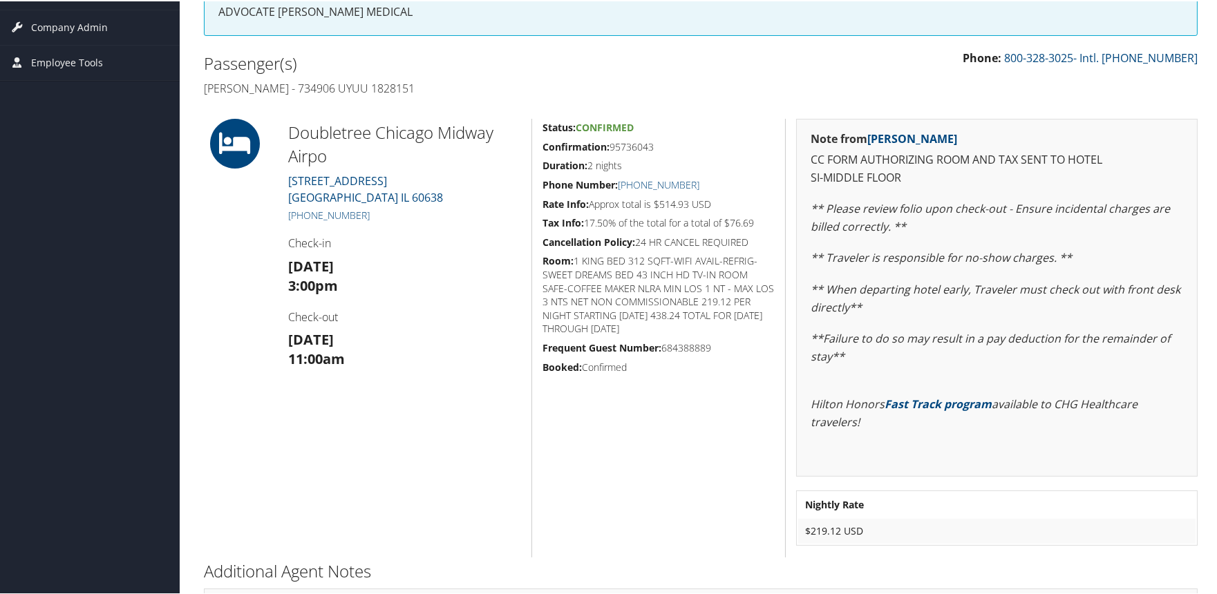
click at [634, 142] on h5 "Confirmation: 95736043" at bounding box center [659, 146] width 232 height 14
copy h5 "95736043"
drag, startPoint x: 382, startPoint y: 209, endPoint x: 302, endPoint y: 208, distance: 80.2
click at [302, 208] on h5 "[PHONE_NUMBER]" at bounding box center [404, 214] width 233 height 14
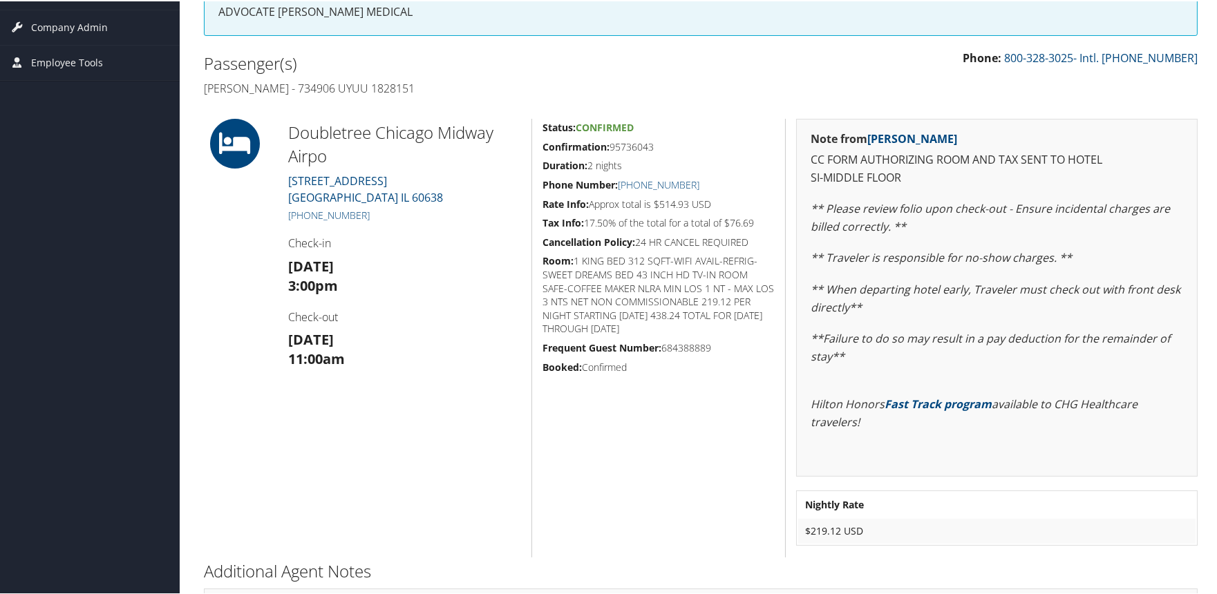
copy link "[PHONE_NUMBER]"
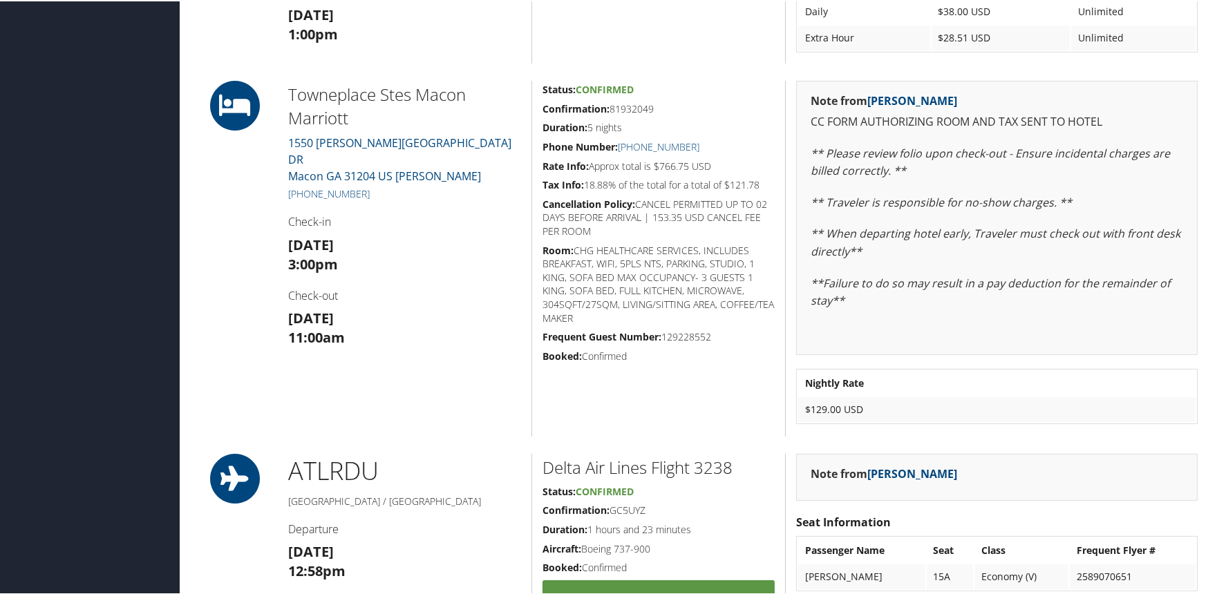
scroll to position [460, 0]
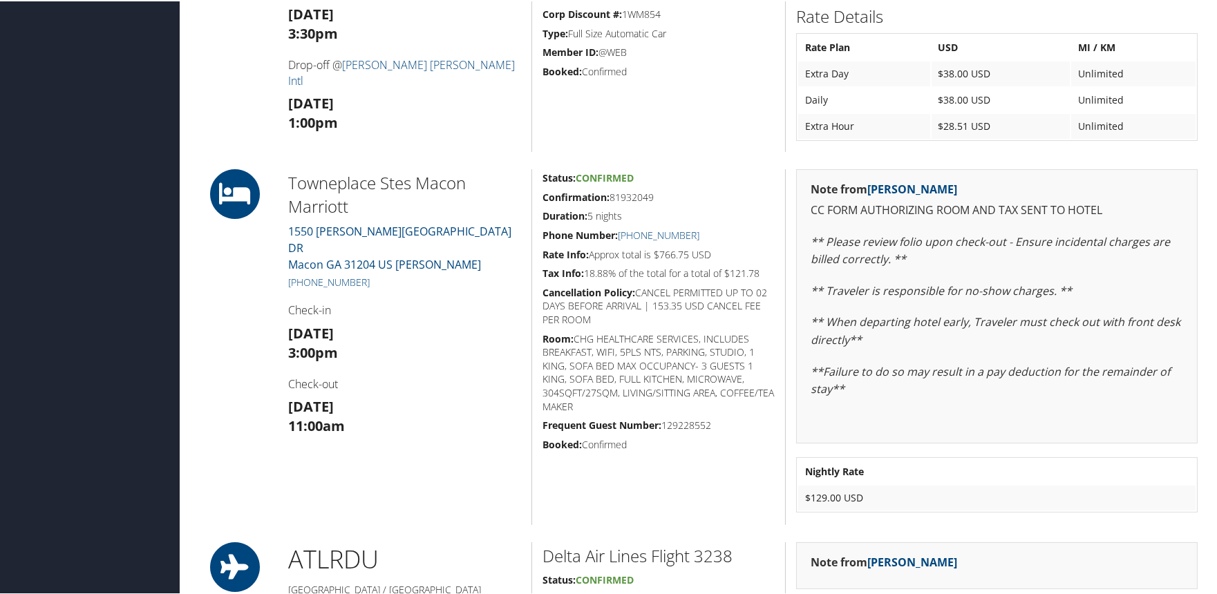
click at [637, 195] on h5 "Confirmation: 81932049" at bounding box center [659, 196] width 232 height 14
copy h5 "81932049"
drag, startPoint x: 371, startPoint y: 265, endPoint x: 301, endPoint y: 265, distance: 69.8
click at [301, 274] on h5 "[PHONE_NUMBER]" at bounding box center [404, 281] width 233 height 14
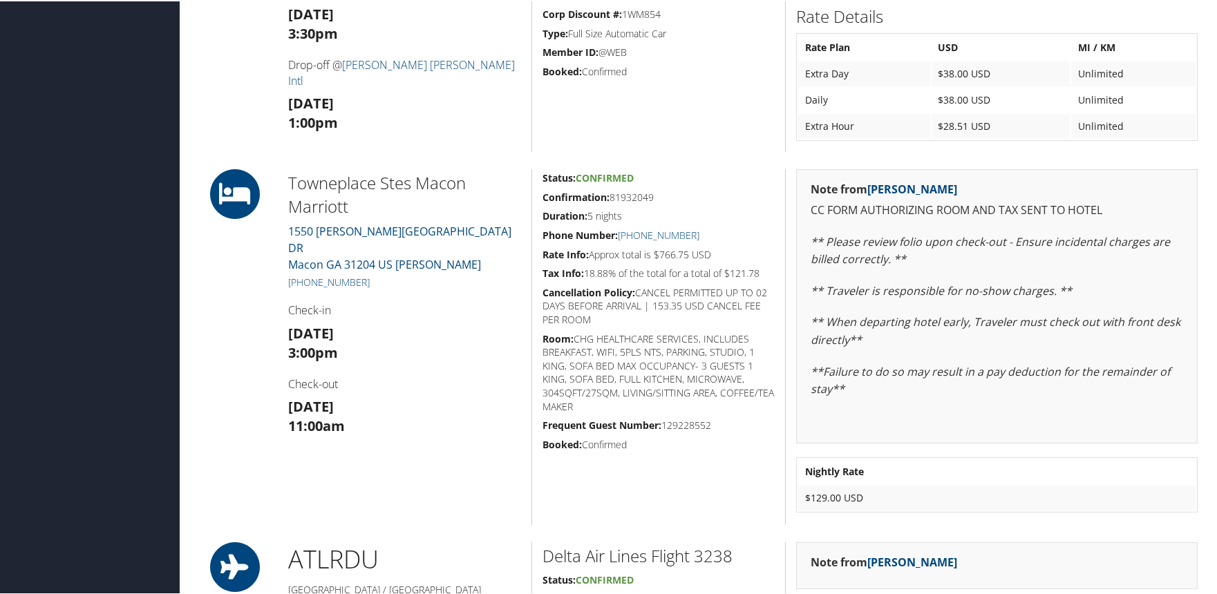
copy link "[PHONE_NUMBER]"
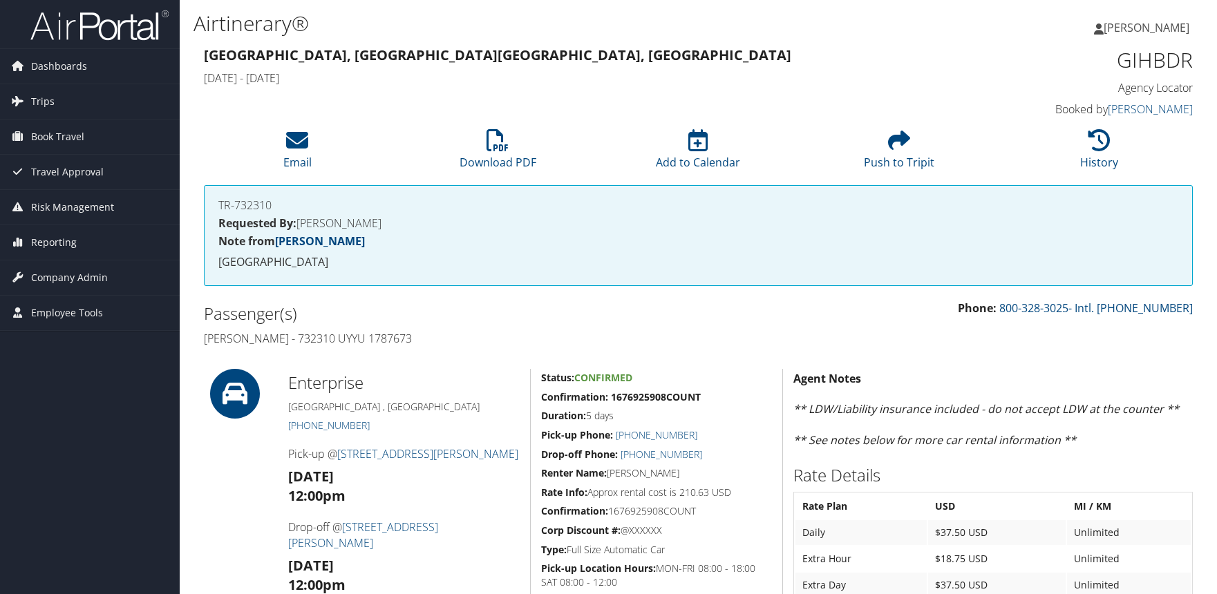
scroll to position [562, 0]
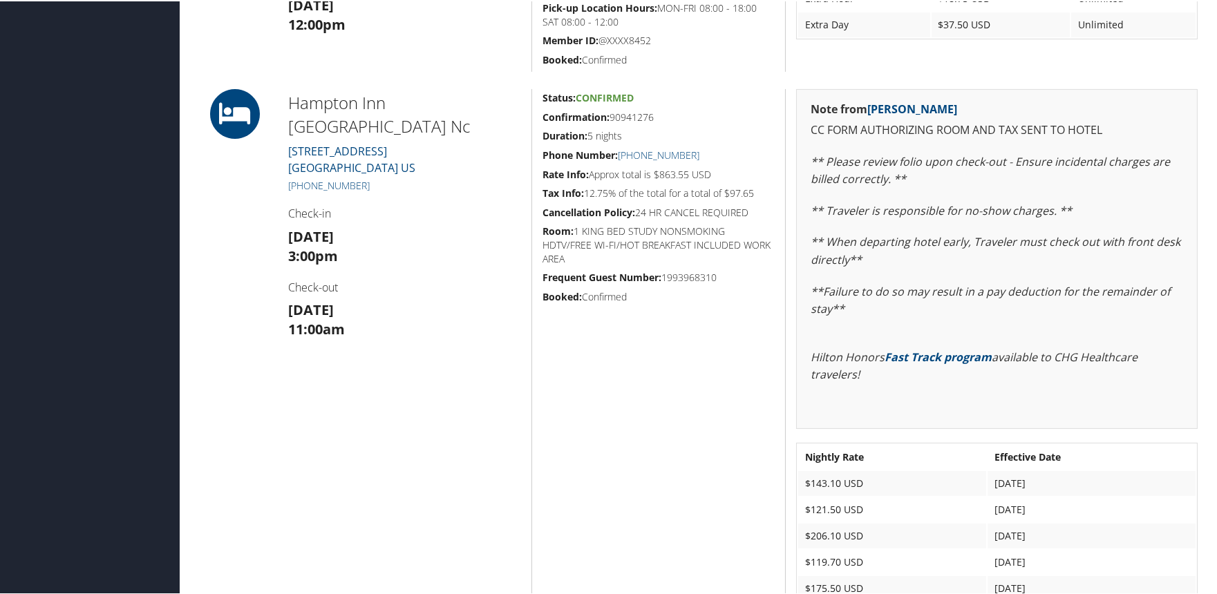
click at [636, 114] on h5 "Confirmation: 90941276" at bounding box center [659, 116] width 232 height 14
click at [632, 120] on h5 "Confirmation: 90941276" at bounding box center [659, 116] width 232 height 14
copy h5 "90941276"
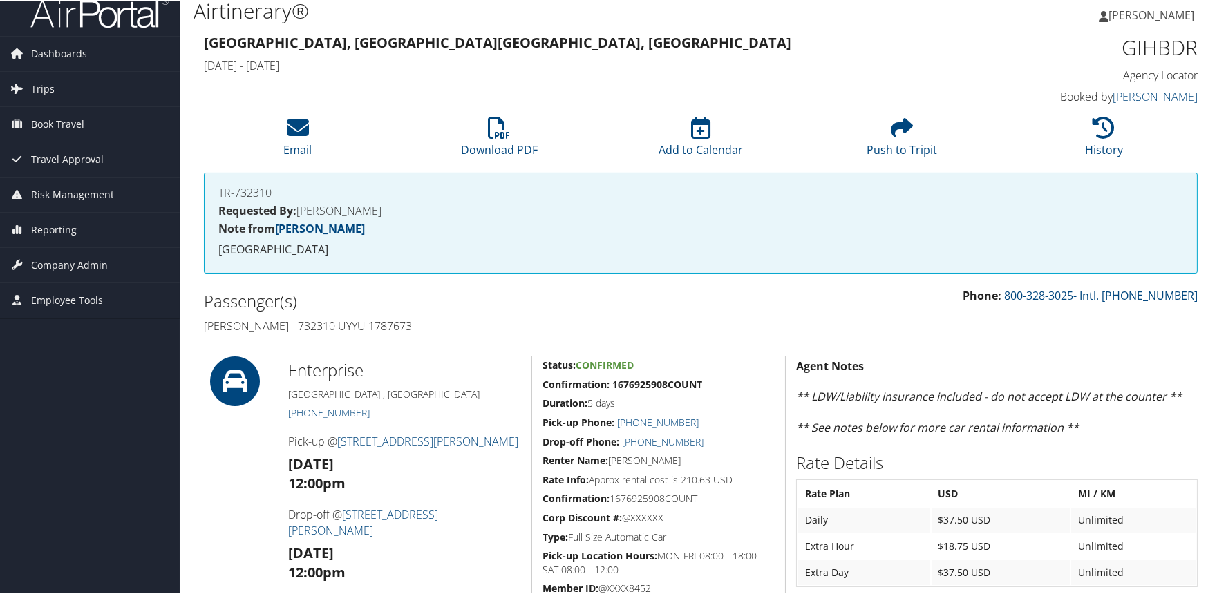
scroll to position [0, 0]
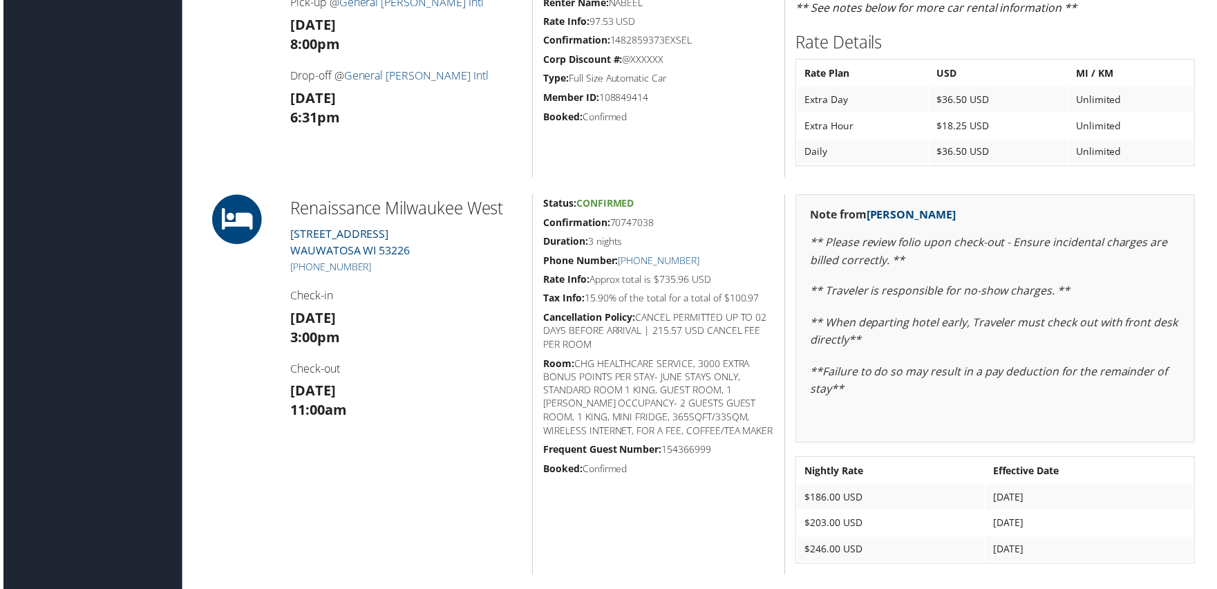
scroll to position [460, 0]
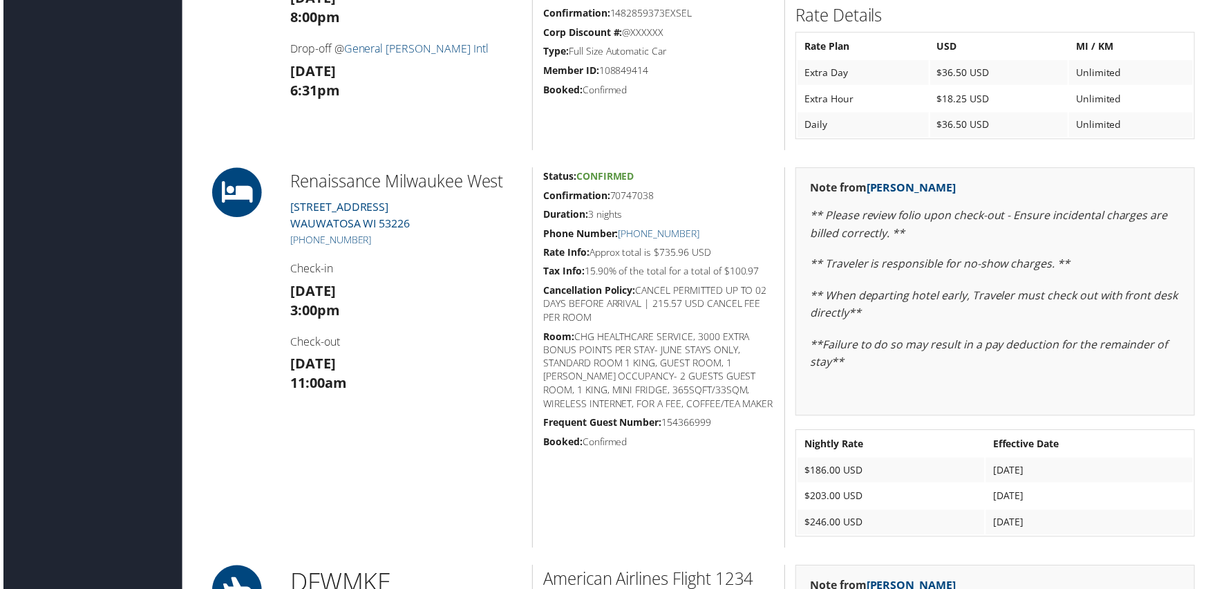
click at [623, 194] on h5 "Confirmation: 70747038" at bounding box center [659, 196] width 232 height 14
copy h5 "70747038"
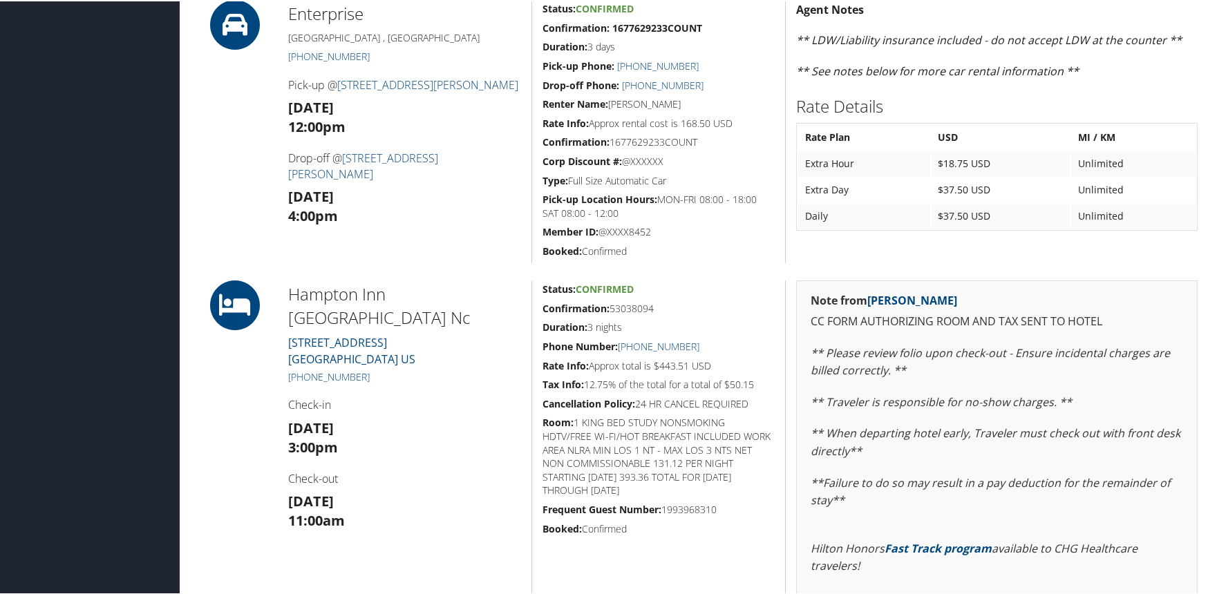
scroll to position [537, 0]
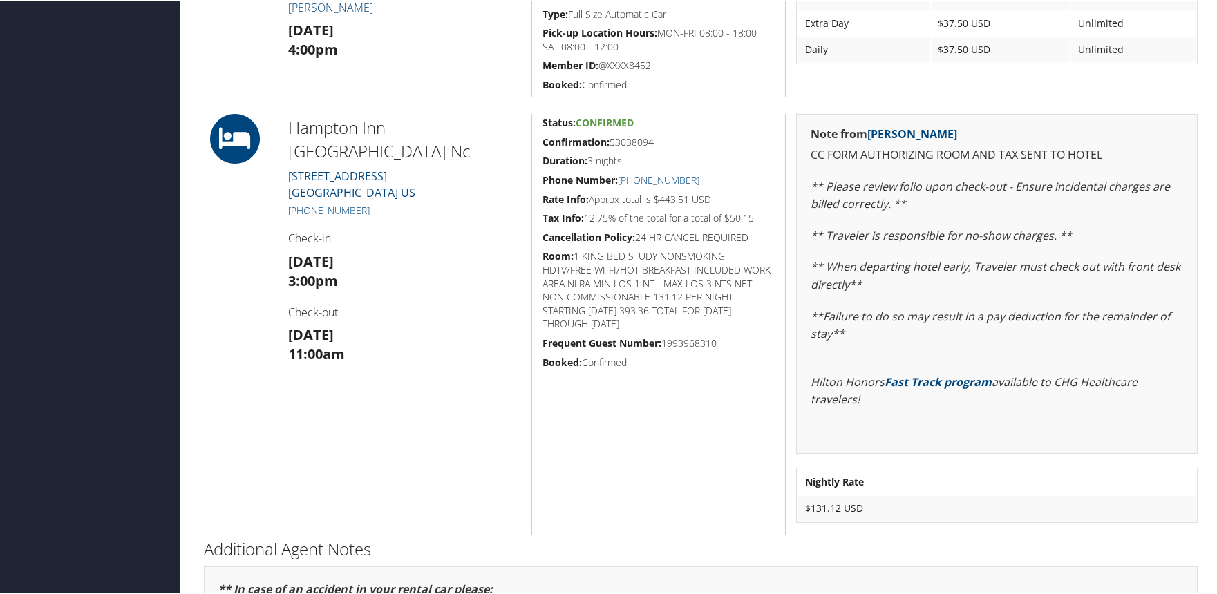
click at [626, 140] on h5 "Confirmation: 53038094" at bounding box center [659, 141] width 232 height 14
copy h5 "53038094"
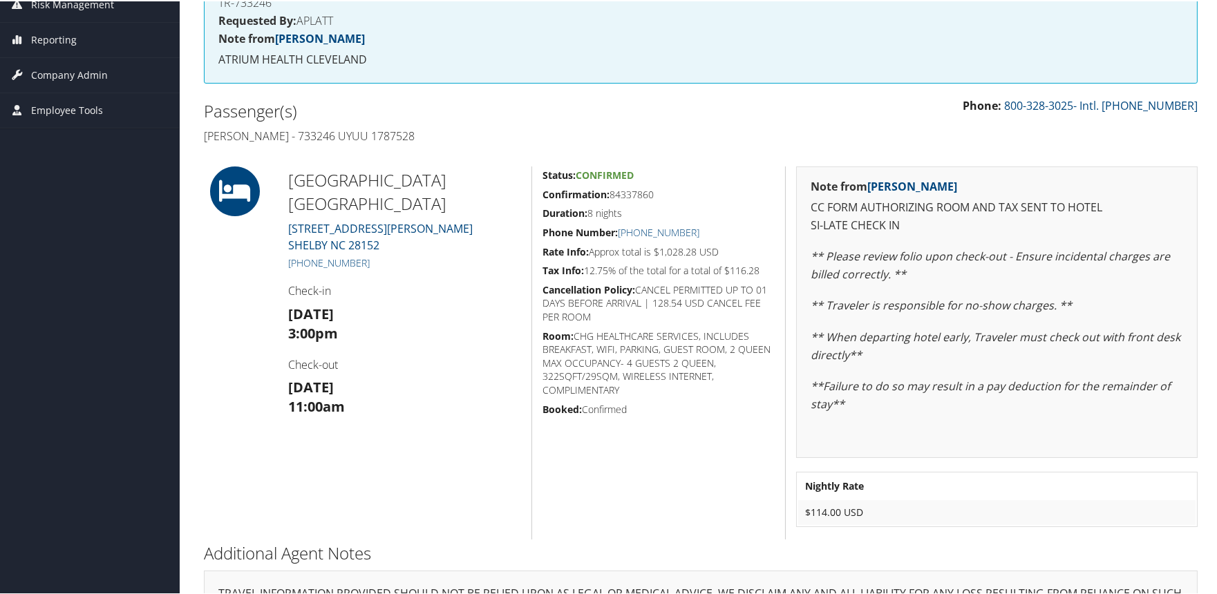
scroll to position [256, 0]
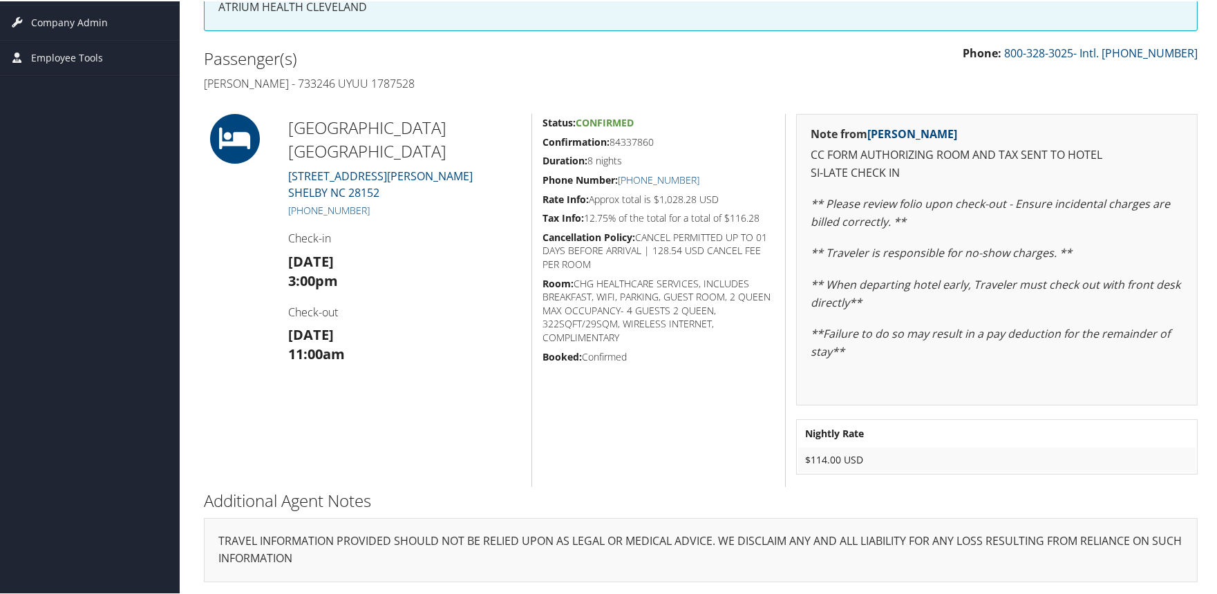
click at [634, 142] on h5 "Confirmation: 84337860" at bounding box center [659, 141] width 232 height 14
copy h5 "84337860"
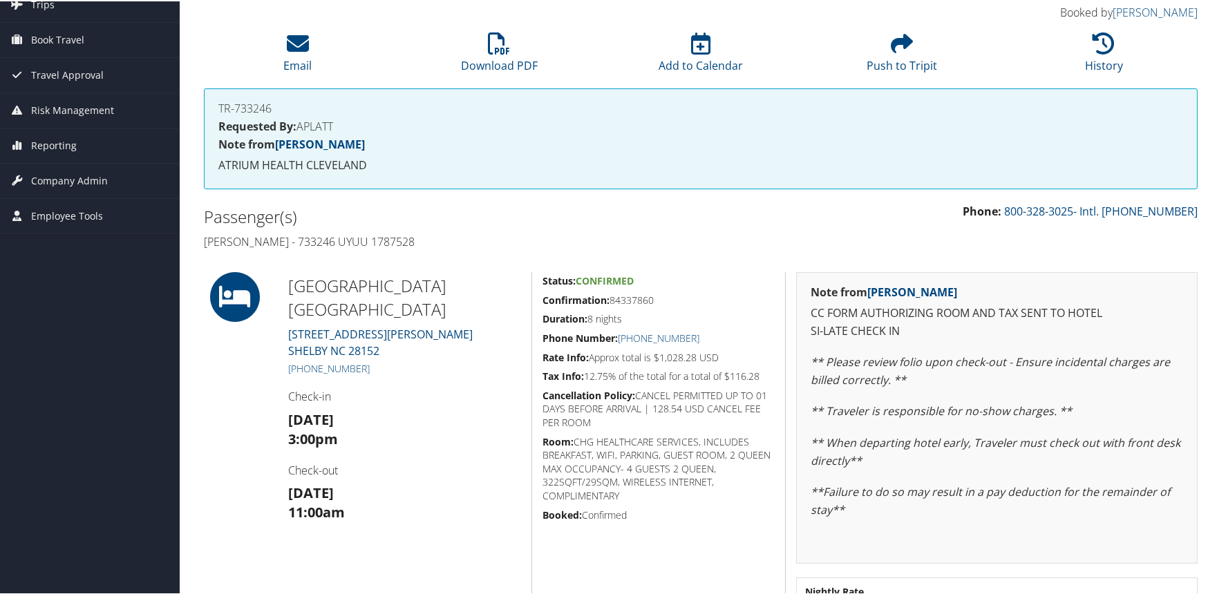
scroll to position [0, 0]
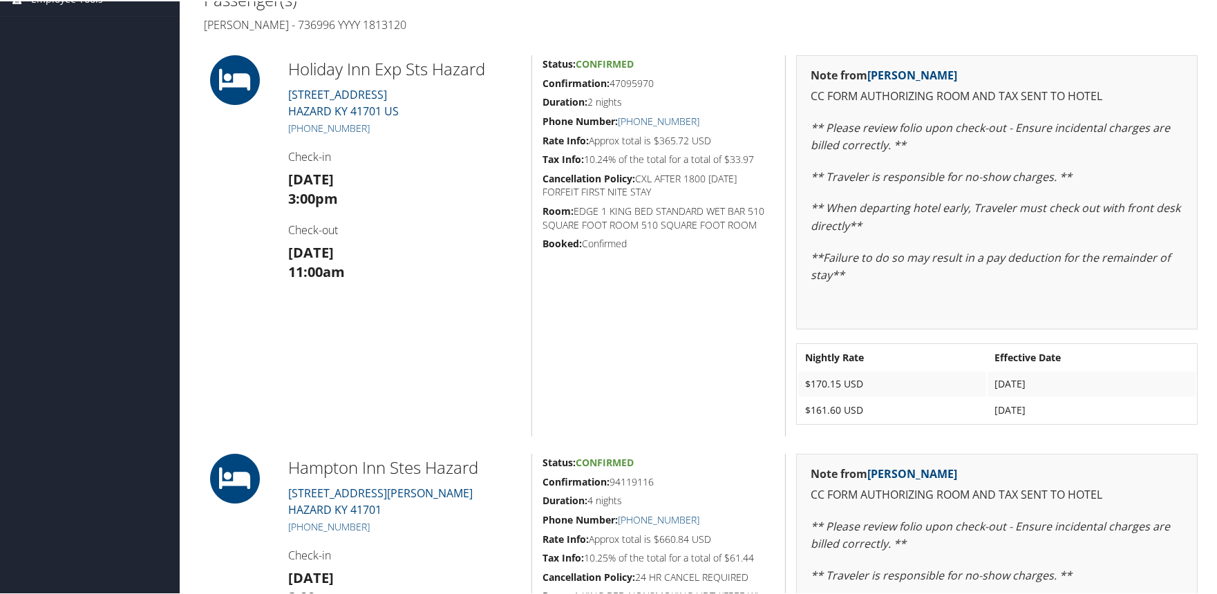
scroll to position [307, 0]
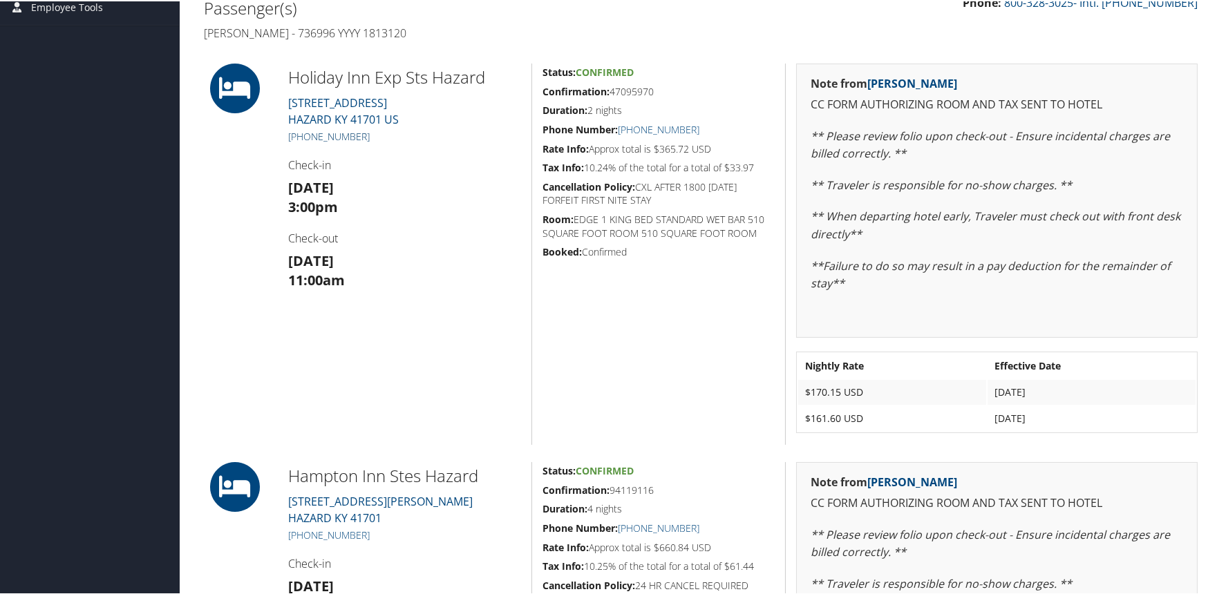
drag, startPoint x: 375, startPoint y: 131, endPoint x: 301, endPoint y: 131, distance: 73.3
click at [301, 131] on h5 "[PHONE_NUMBER]" at bounding box center [404, 136] width 233 height 14
copy link "[PHONE_NUMBER]"
click at [638, 88] on h5 "Confirmation: 47095970" at bounding box center [659, 91] width 232 height 14
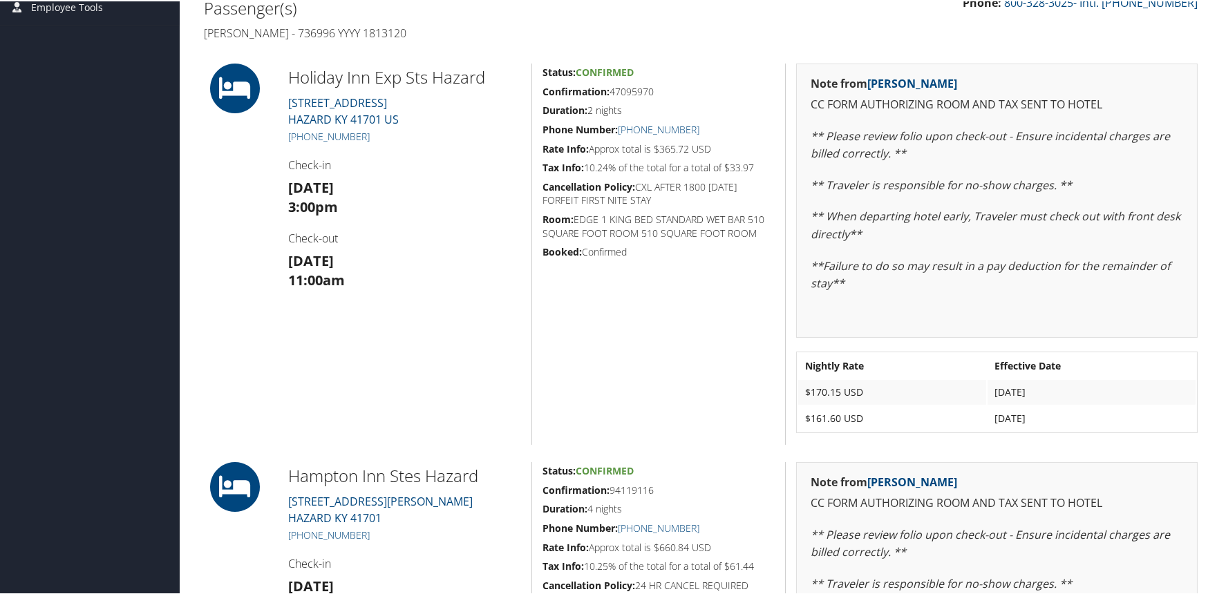
copy h5 "47095970"
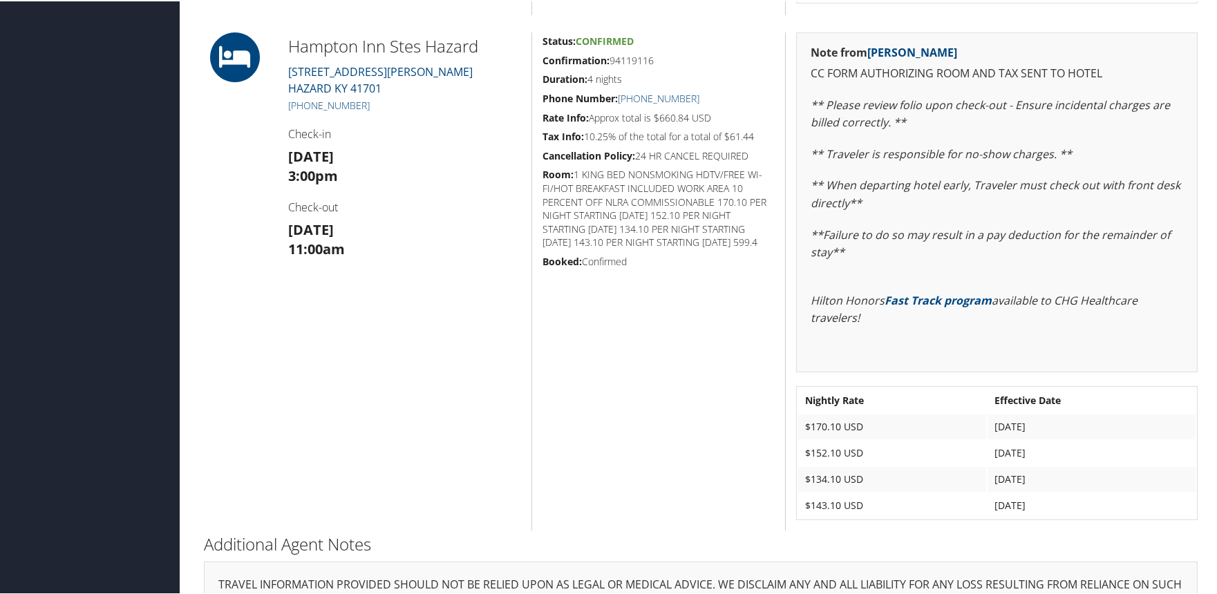
scroll to position [780, 0]
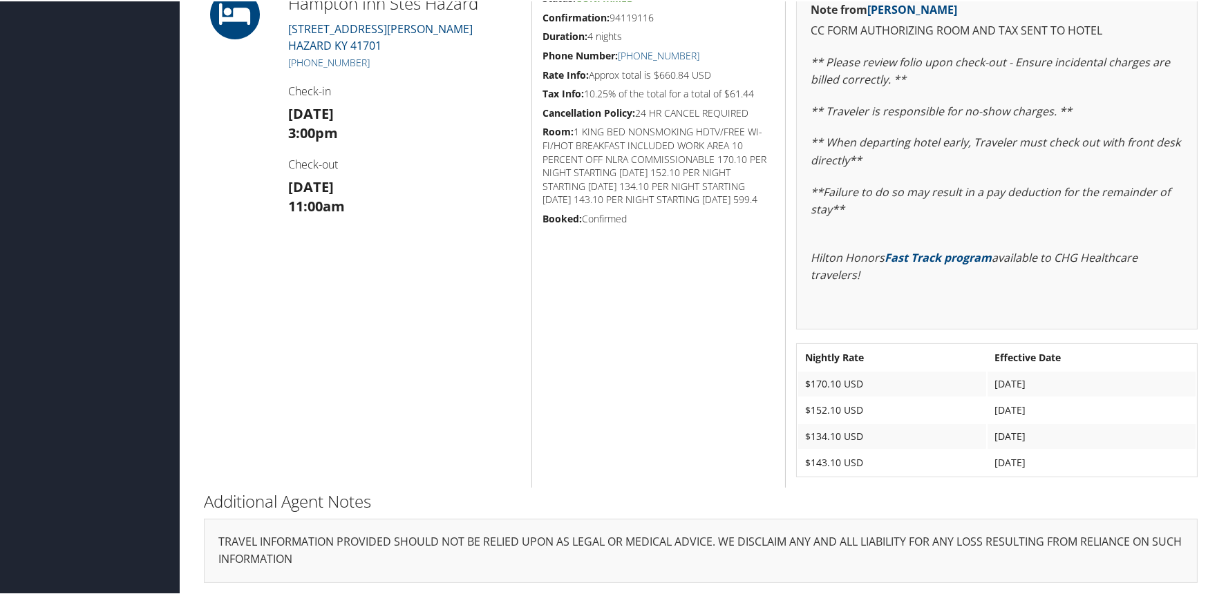
click at [637, 17] on h5 "Confirmation: 94119116" at bounding box center [659, 17] width 232 height 14
copy h5 "94119116"
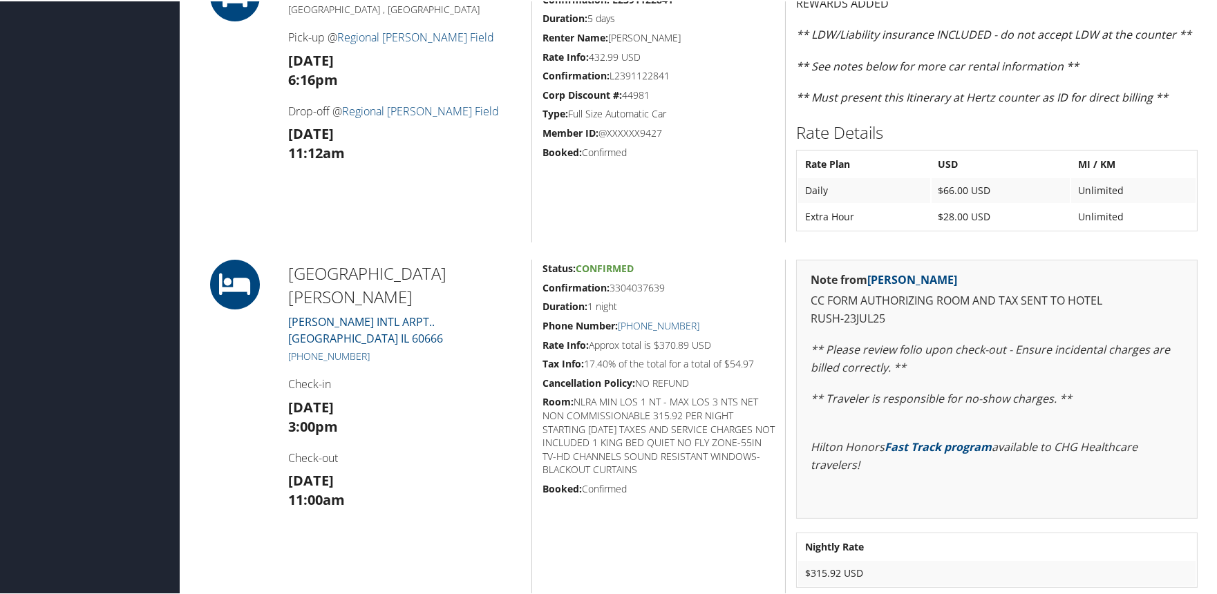
scroll to position [998, 0]
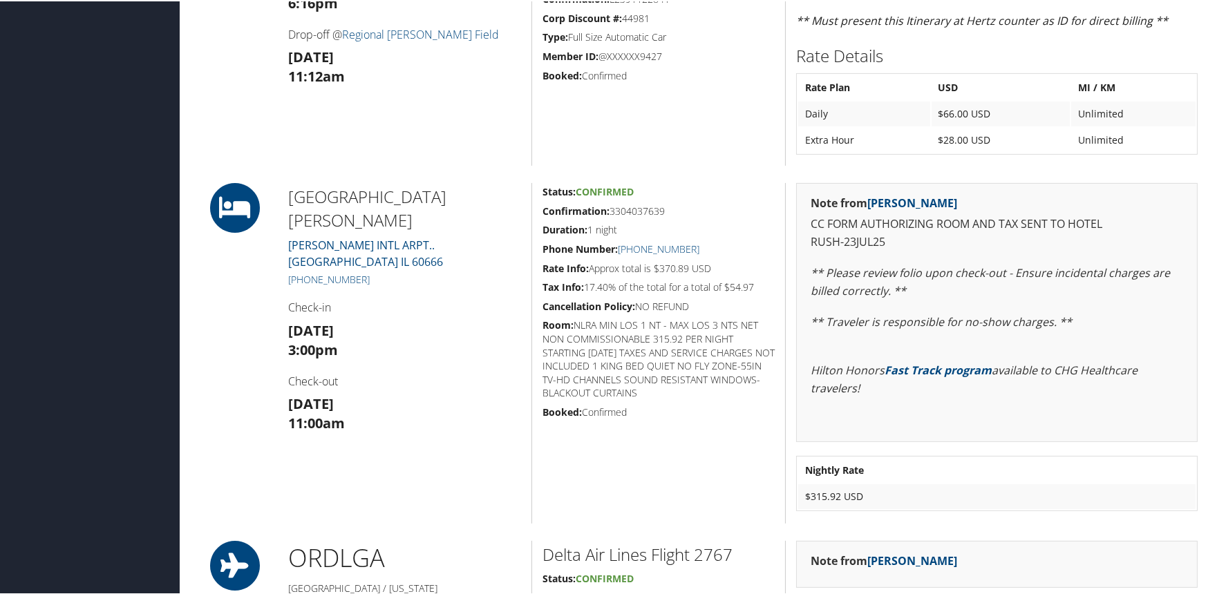
click at [654, 211] on h5 "Confirmation: 3304037639" at bounding box center [659, 210] width 232 height 14
copy h5 "3304037639"
drag, startPoint x: 377, startPoint y: 256, endPoint x: 301, endPoint y: 254, distance: 76.1
click at [301, 272] on h5 "+1 (773) 686-8000" at bounding box center [404, 279] width 233 height 14
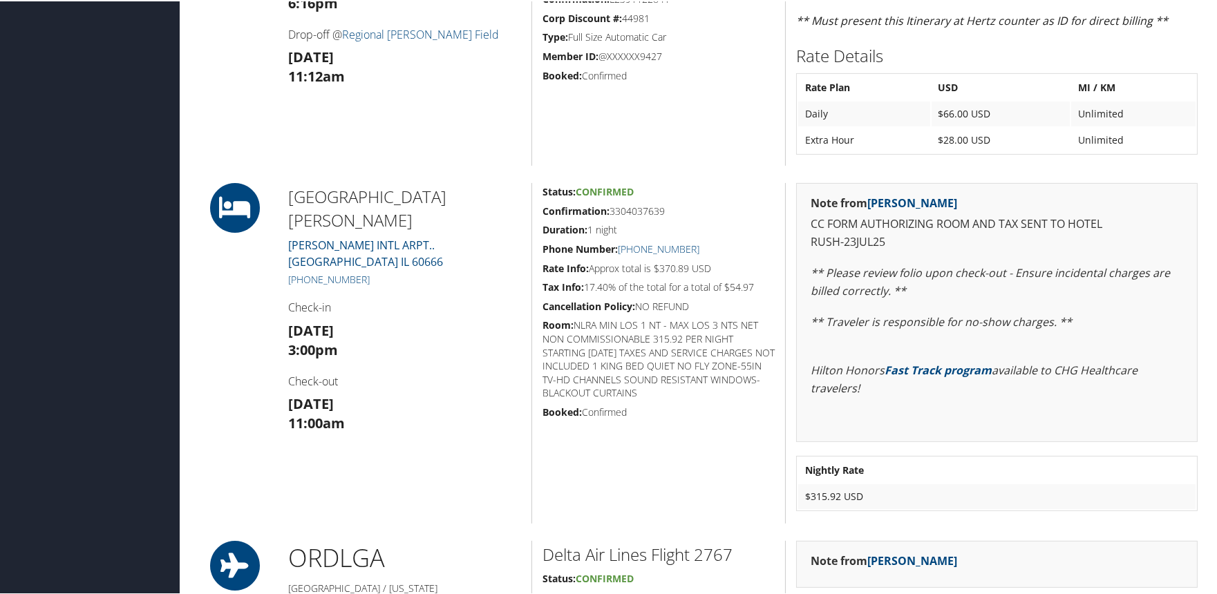
copy link "(773) 686-8000"
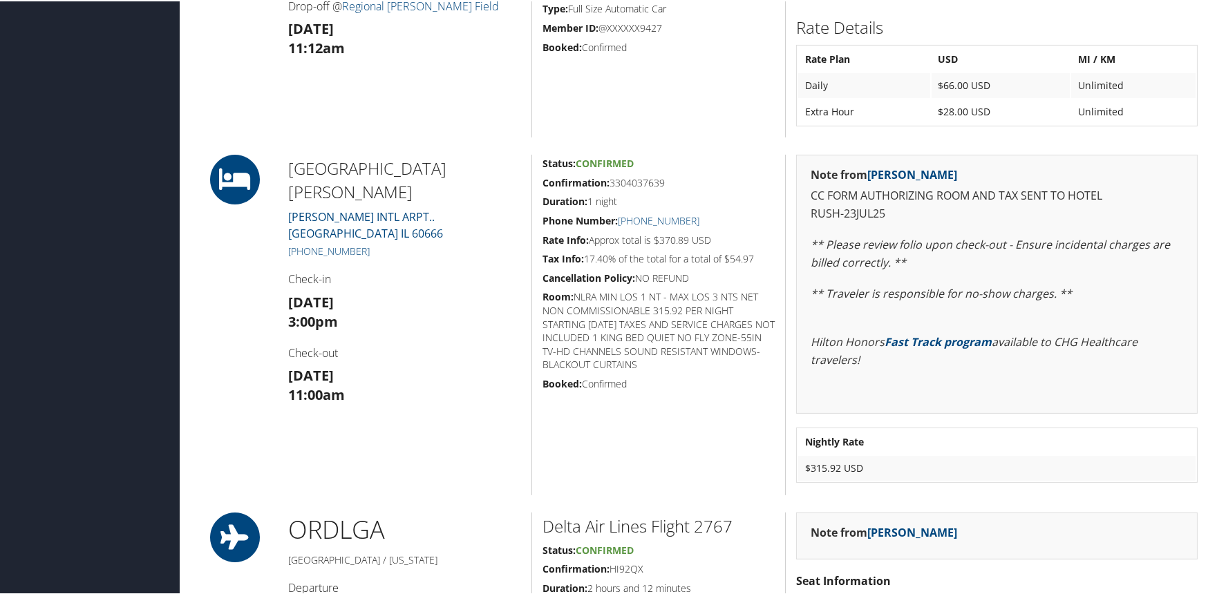
scroll to position [921, 0]
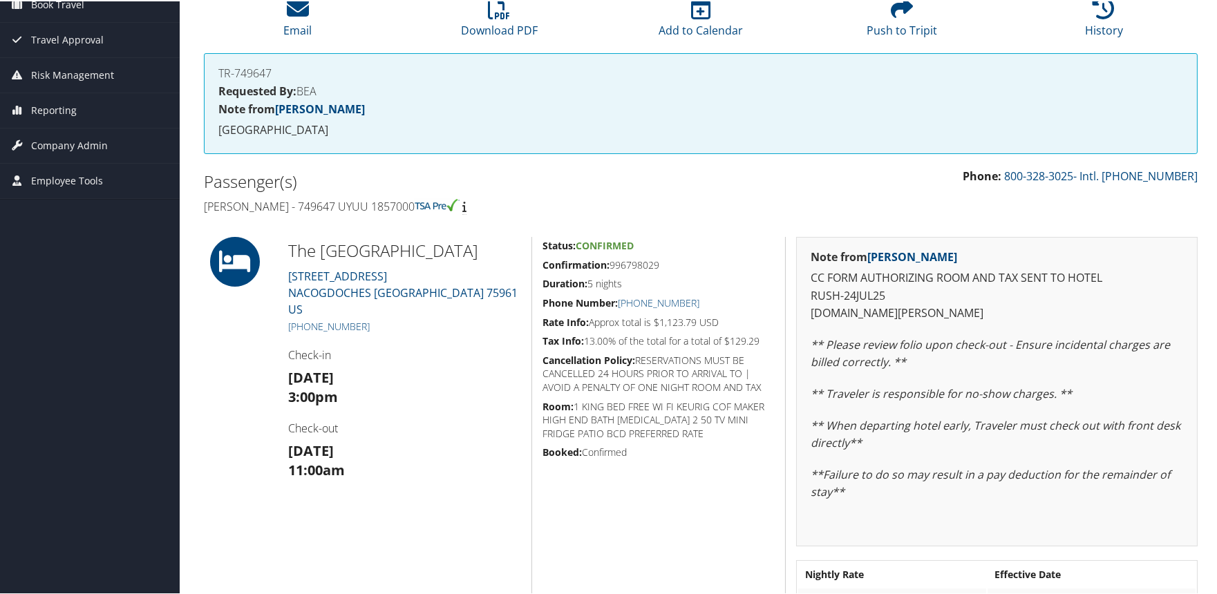
scroll to position [156, 0]
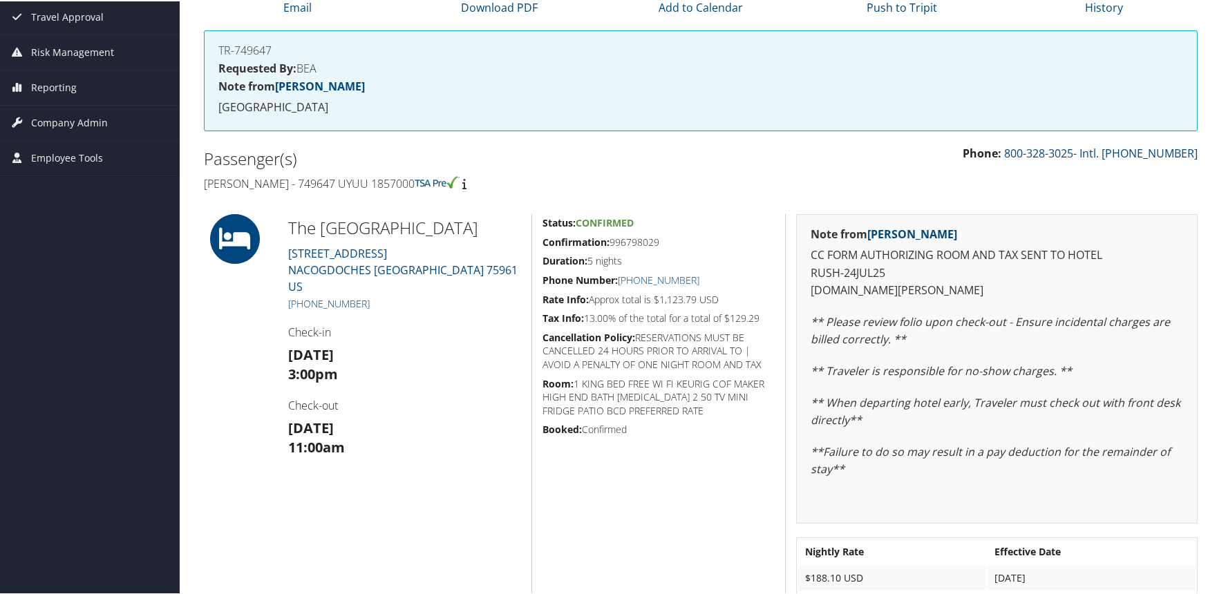
drag, startPoint x: 374, startPoint y: 285, endPoint x: 302, endPoint y: 285, distance: 71.9
click at [302, 296] on h5 "[PHONE_NUMBER]" at bounding box center [404, 303] width 233 height 14
copy link "[PHONE_NUMBER]"
click at [640, 237] on h5 "Confirmation: 996798029" at bounding box center [659, 241] width 232 height 14
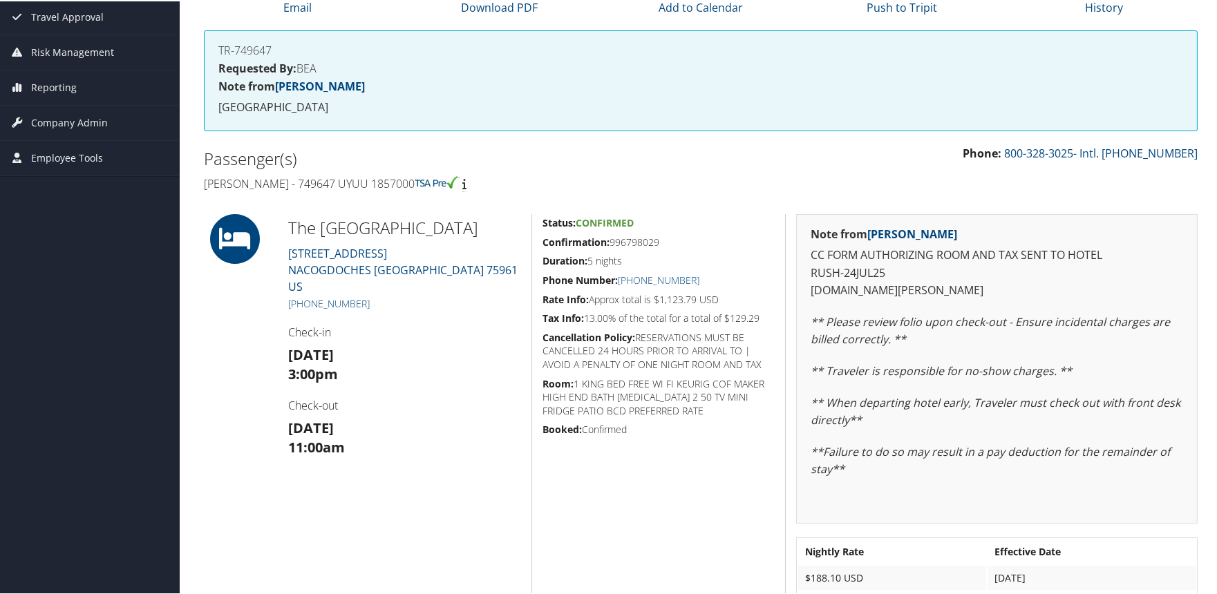
copy h5 "996798029"
drag, startPoint x: 437, startPoint y: 229, endPoint x: 292, endPoint y: 225, distance: 145.2
click at [292, 225] on h2 "The Fredonia Hotel" at bounding box center [404, 226] width 233 height 23
copy h2 "The Fredonia Hotel"
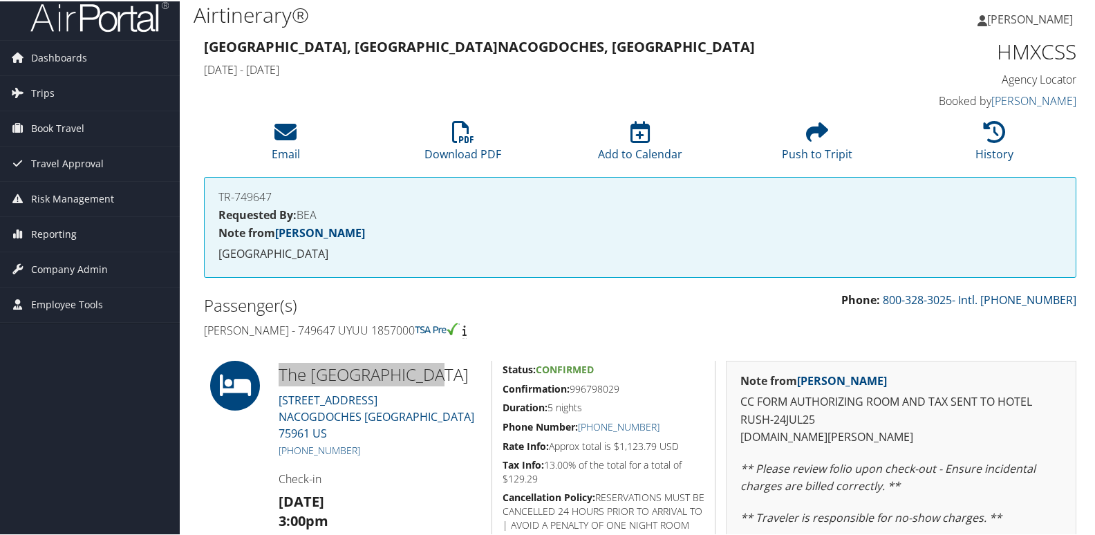
scroll to position [0, 0]
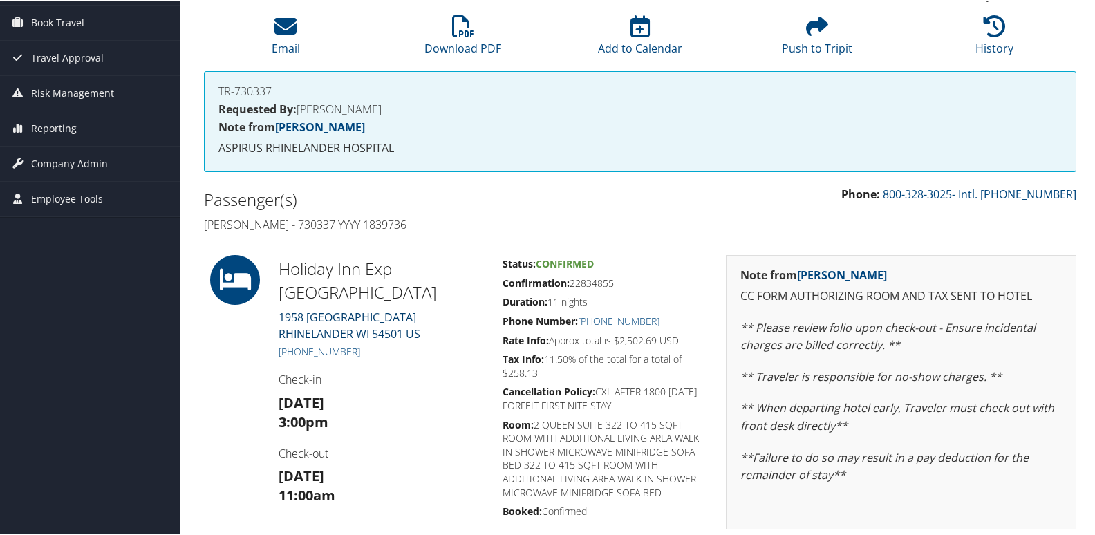
scroll to position [207, 0]
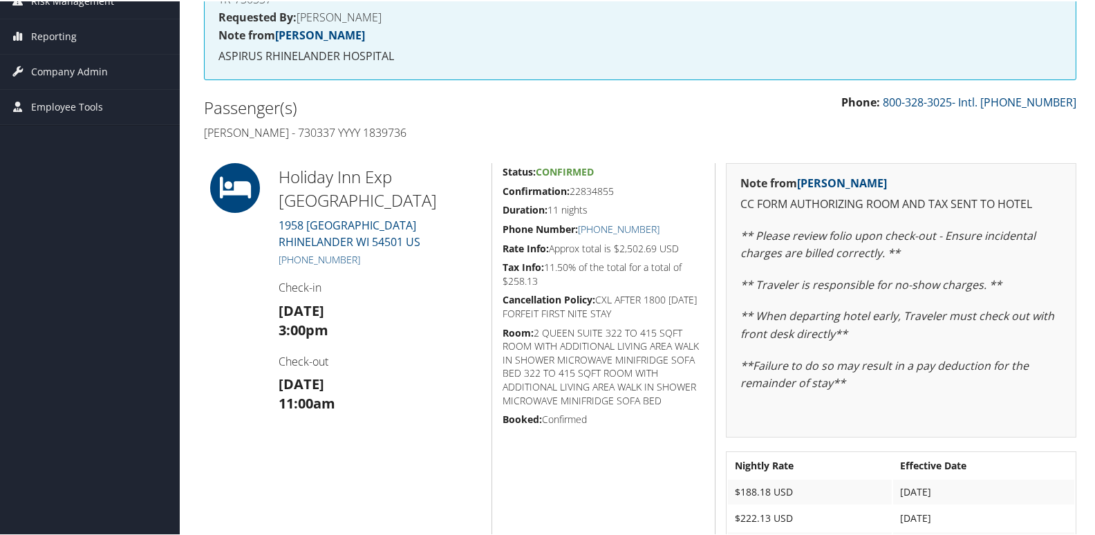
click at [603, 189] on h5 "Confirmation: 22834855" at bounding box center [603, 190] width 202 height 14
copy h5 "22834855"
drag, startPoint x: 368, startPoint y: 257, endPoint x: 292, endPoint y: 262, distance: 75.5
click at [292, 262] on h5 "[PHONE_NUMBER]" at bounding box center [380, 259] width 202 height 14
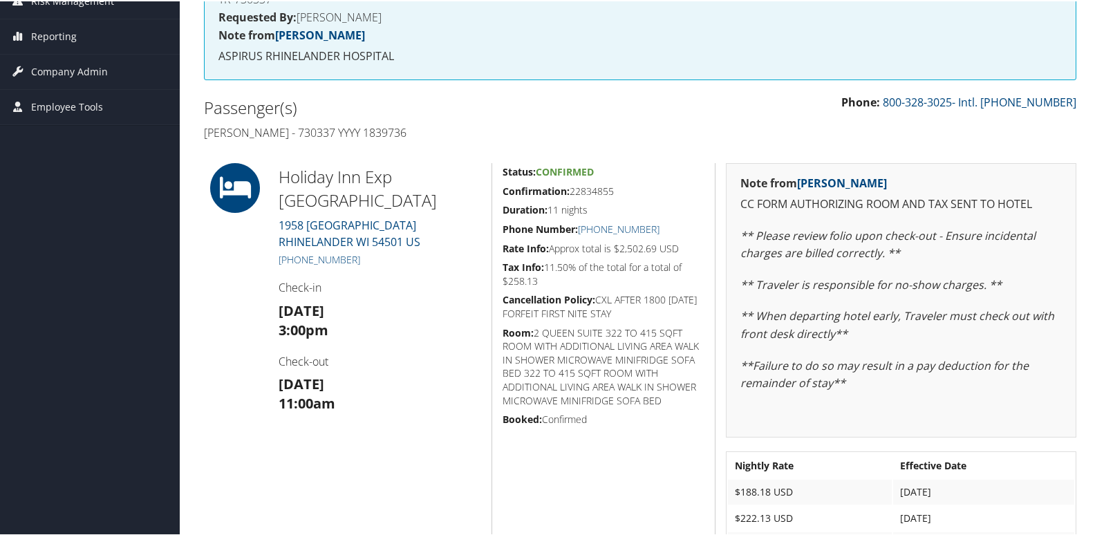
copy link "[PHONE_NUMBER]"
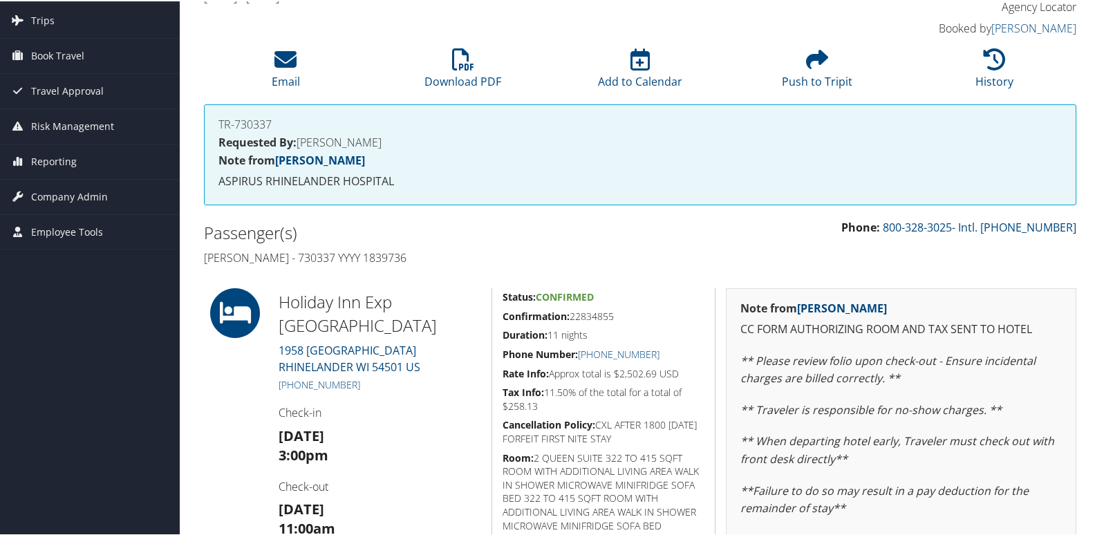
scroll to position [0, 0]
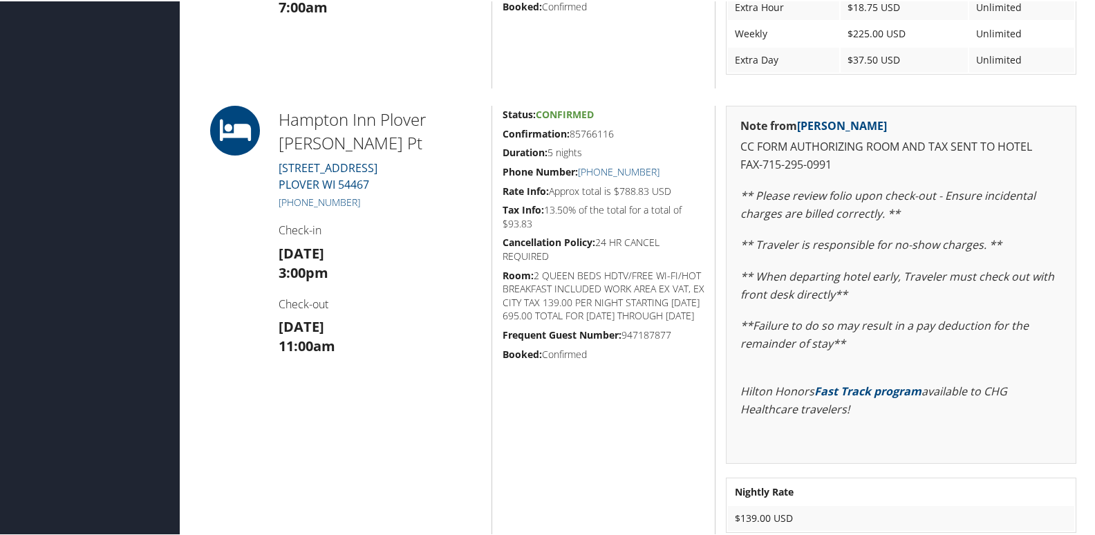
scroll to position [992, 0]
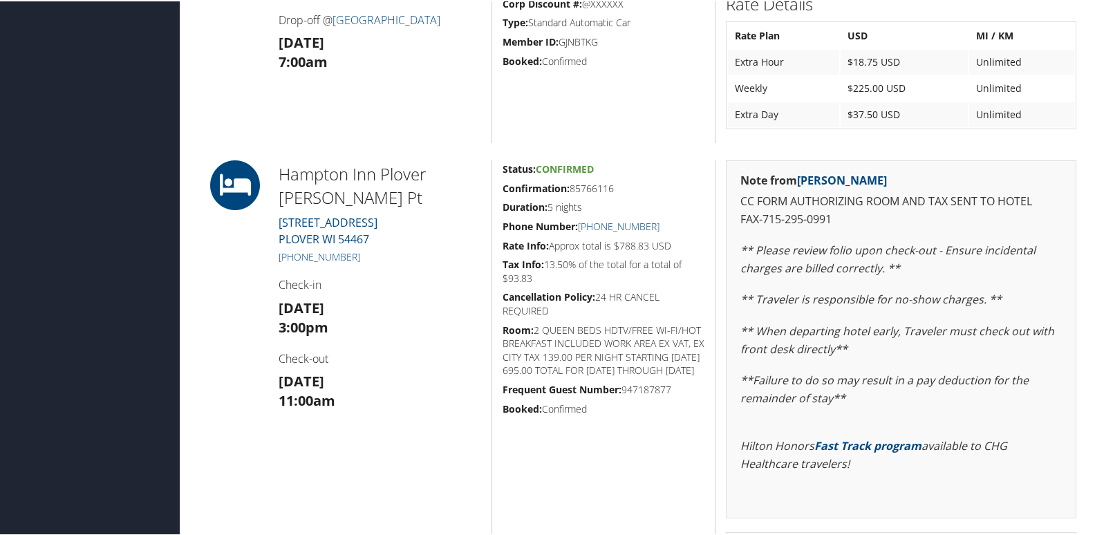
click at [596, 186] on h5 "Confirmation: 85766116" at bounding box center [603, 187] width 202 height 14
copy h5 "85766116"
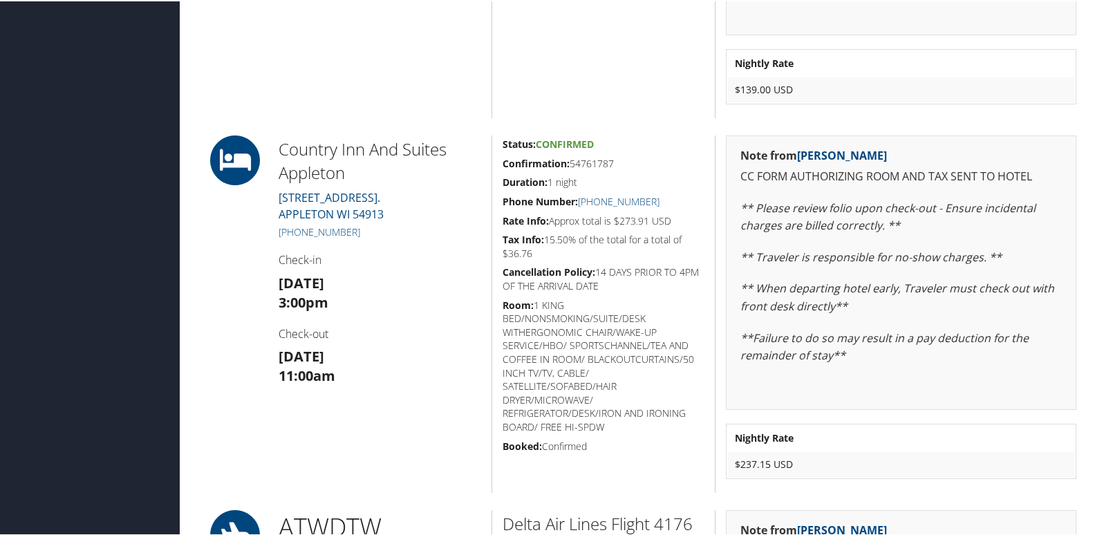
scroll to position [1476, 0]
click at [598, 163] on h5 "Confirmation: 54761787" at bounding box center [603, 162] width 202 height 14
copy h5 "54761787"
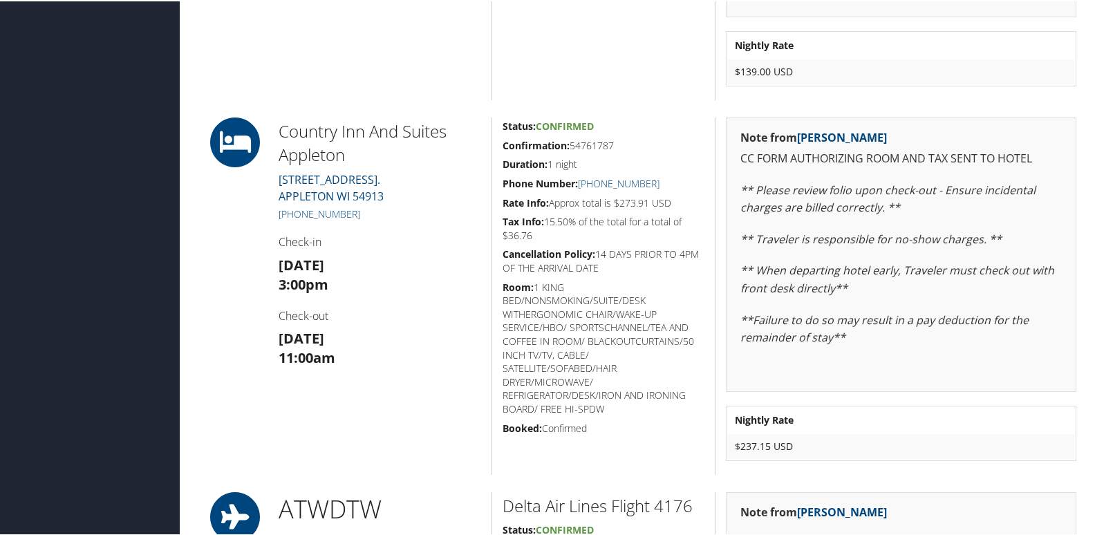
scroll to position [1545, 0]
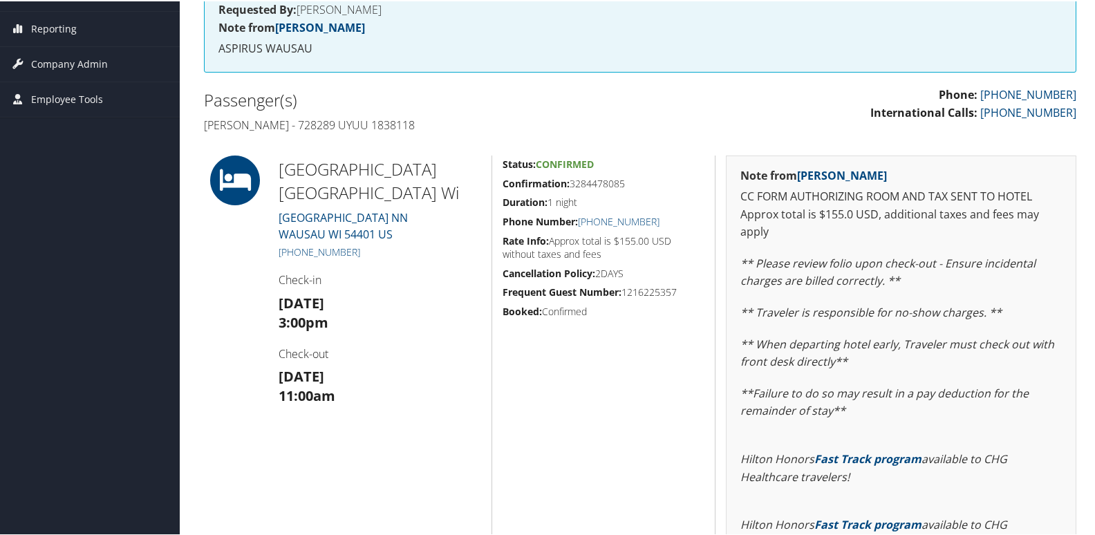
scroll to position [191, 0]
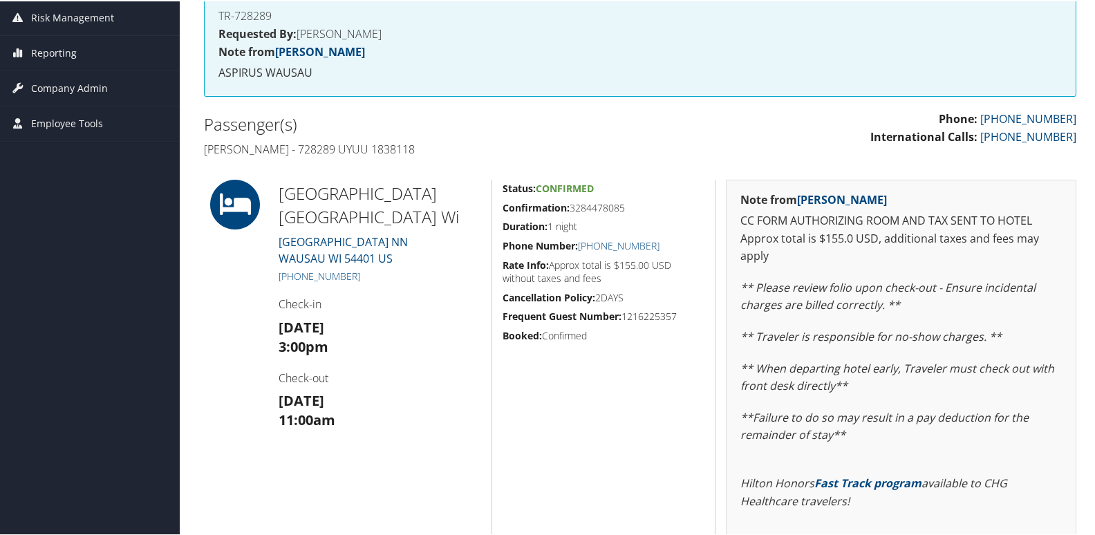
click at [595, 209] on h5 "Confirmation: 3284478085" at bounding box center [603, 207] width 202 height 14
click at [596, 209] on h5 "Confirmation: 3284478085" at bounding box center [603, 207] width 202 height 14
copy h5 "3284478085"
